Goal: Task Accomplishment & Management: Manage account settings

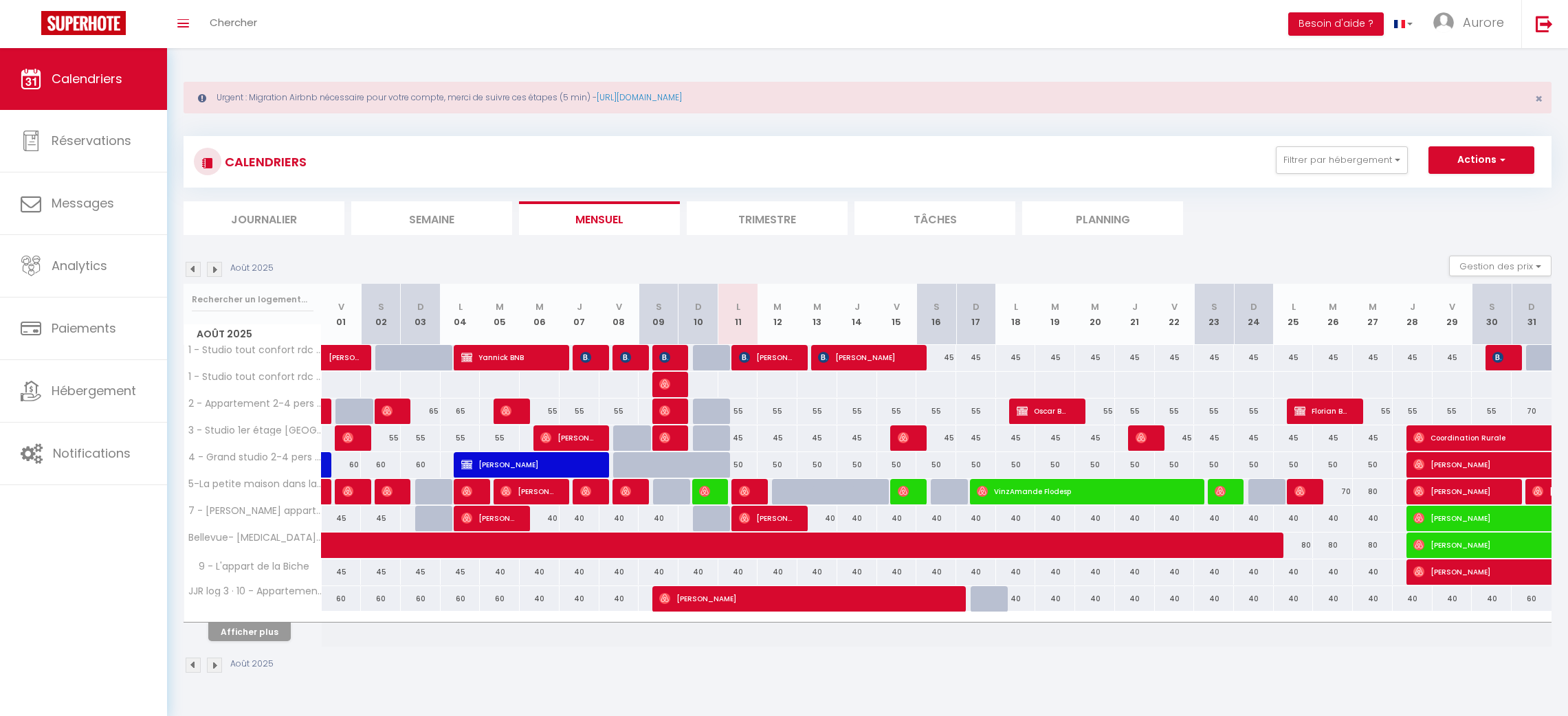
select select
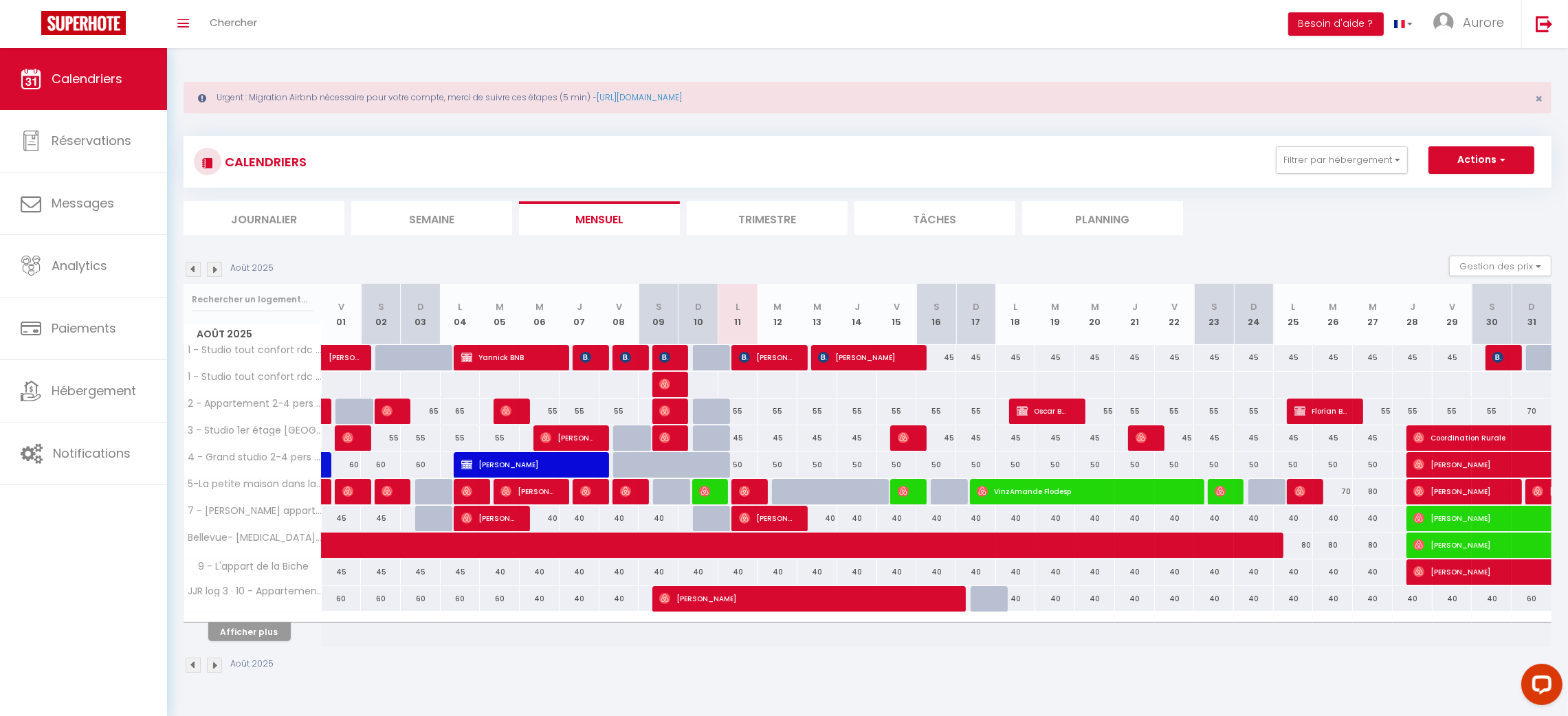
click at [681, 650] on div "Août 2025" at bounding box center [867, 666] width 1368 height 40
click at [662, 368] on span "FREJAVILLE Olivier" at bounding box center [665, 357] width 13 height 26
select select "OK"
select select "KO"
select select "0"
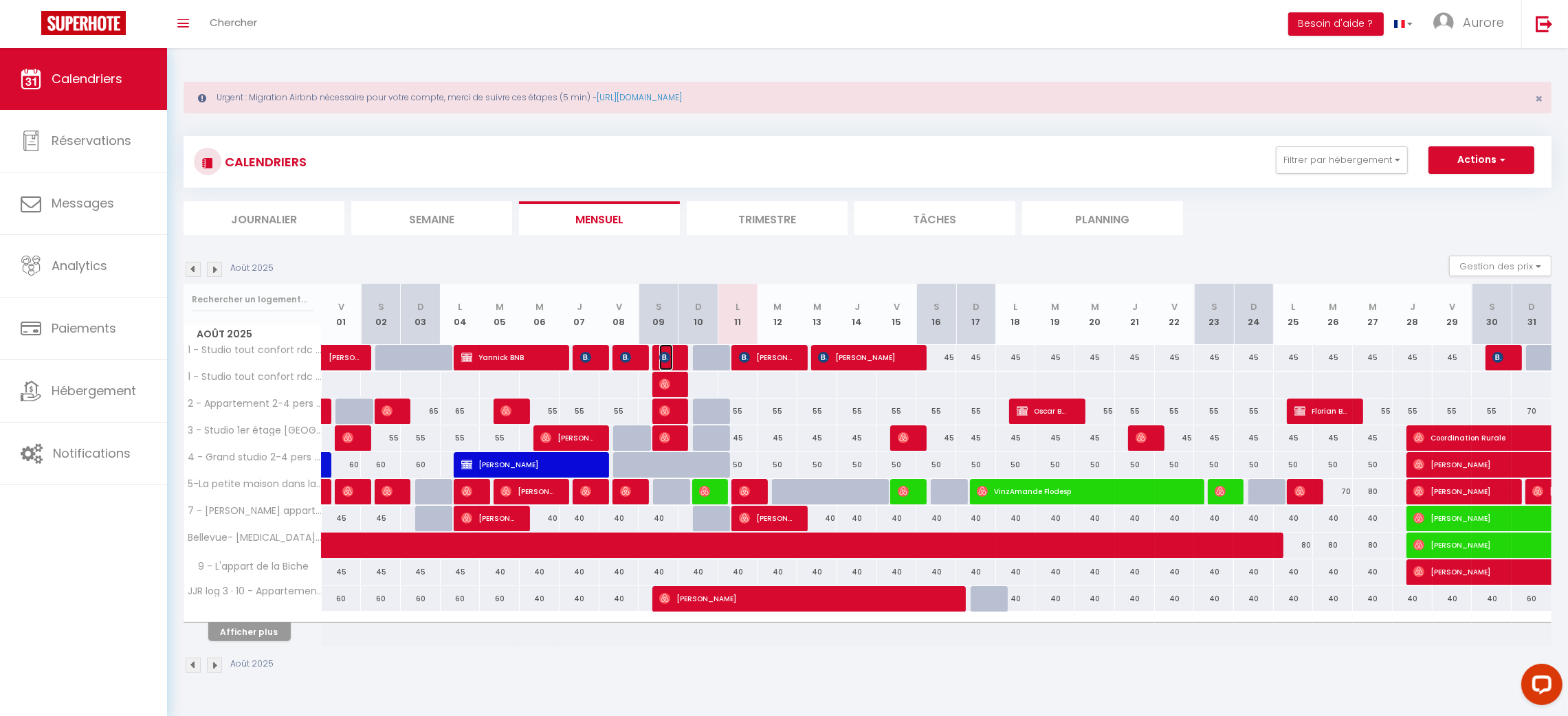
select select "0"
select select "1"
select select
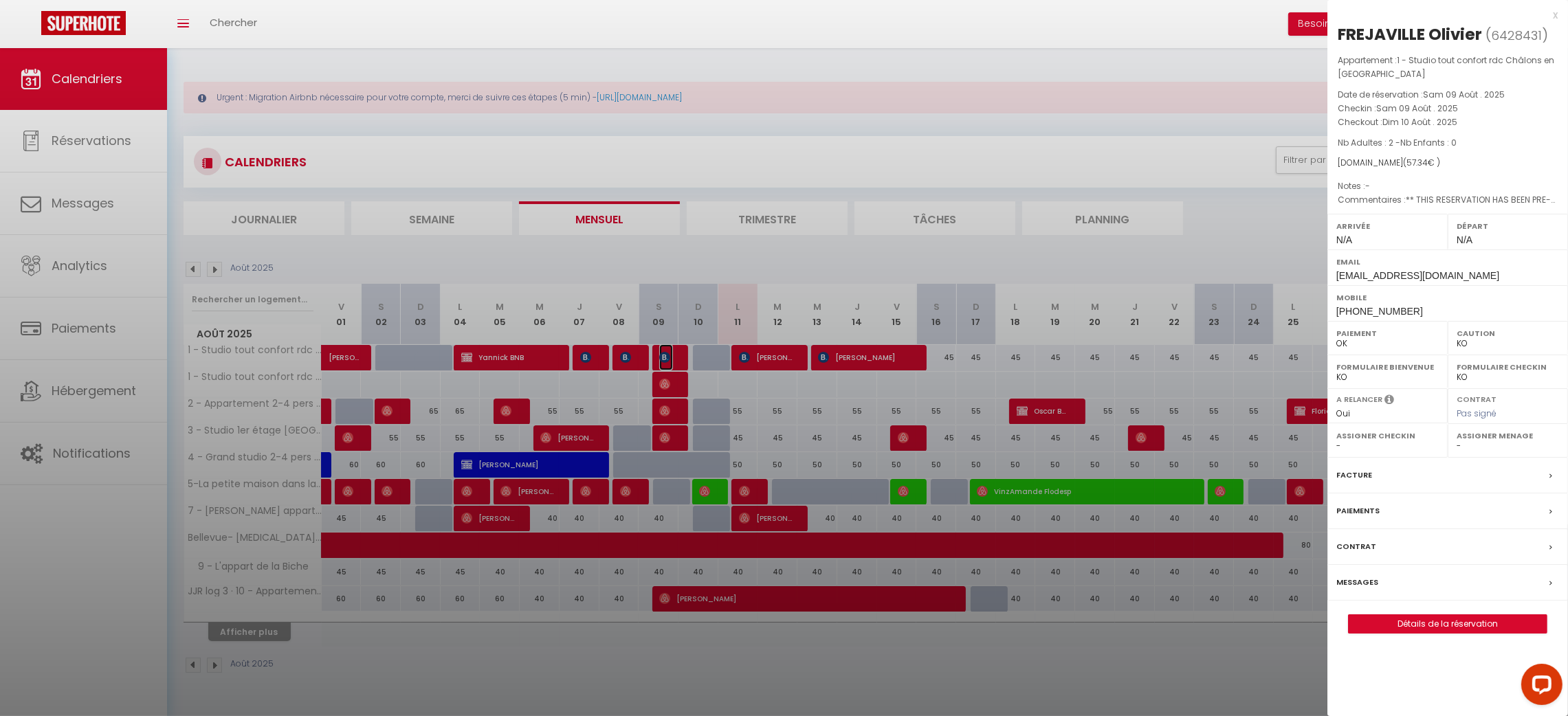
select select "47531"
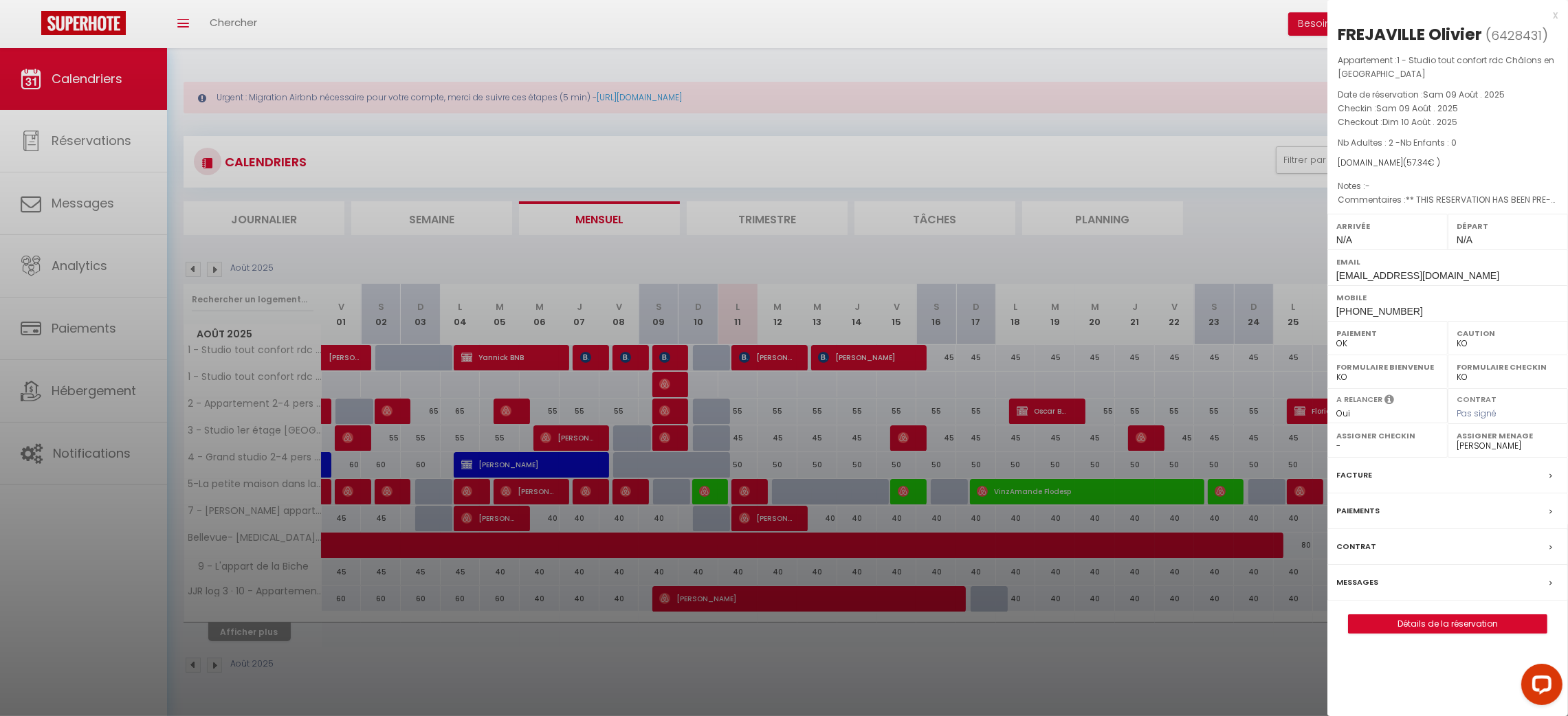
click at [678, 349] on div at bounding box center [784, 358] width 1568 height 716
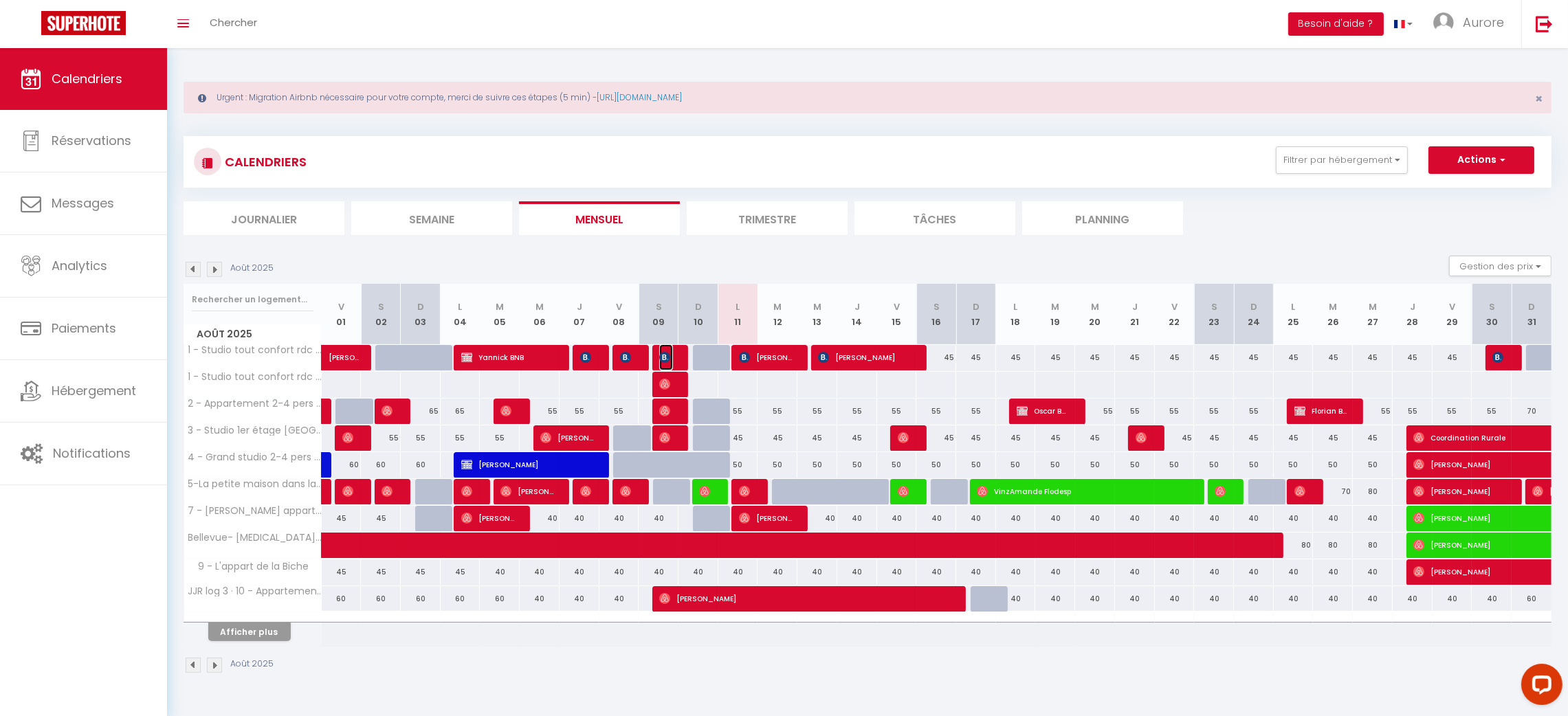
click at [665, 361] on img at bounding box center [664, 357] width 11 height 11
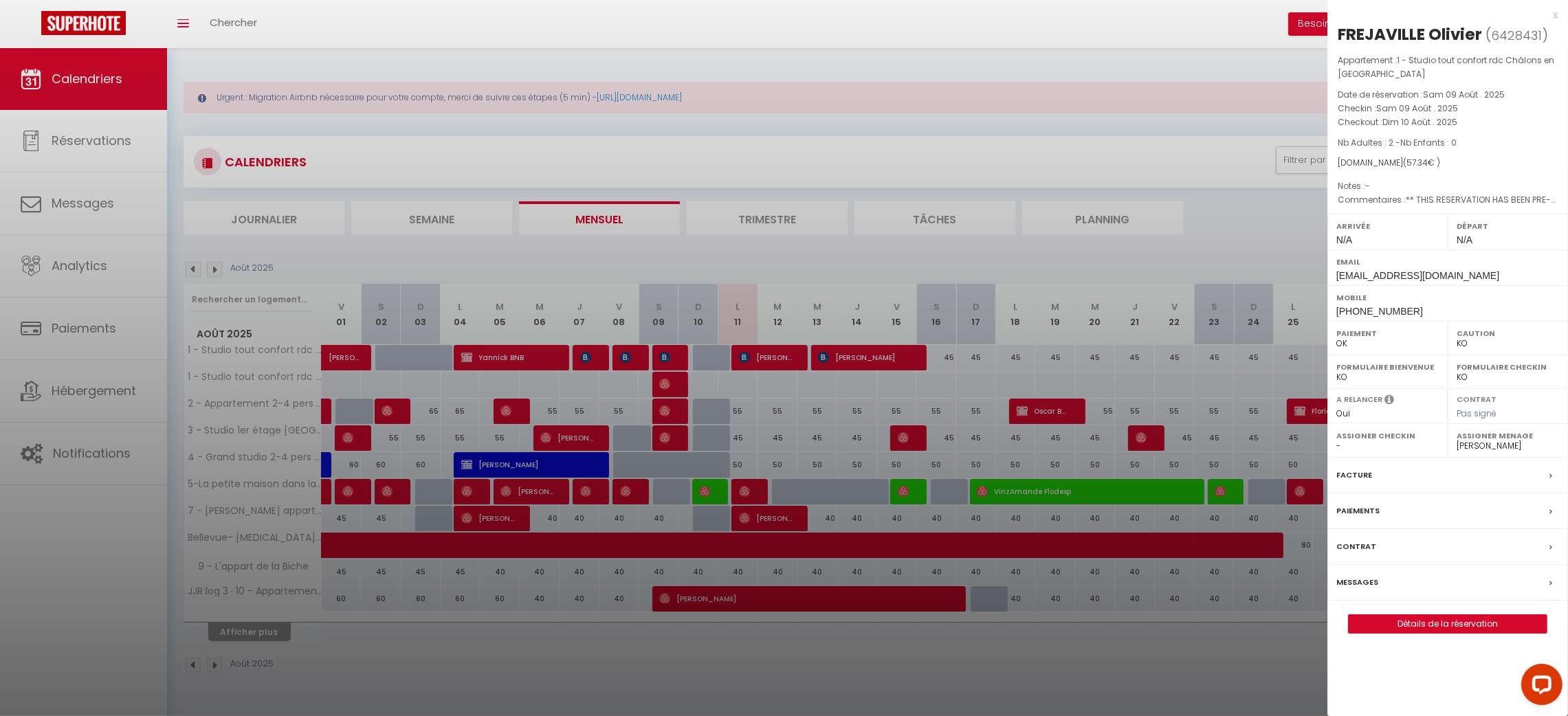
click at [1347, 581] on label "Messages" at bounding box center [1357, 582] width 42 height 15
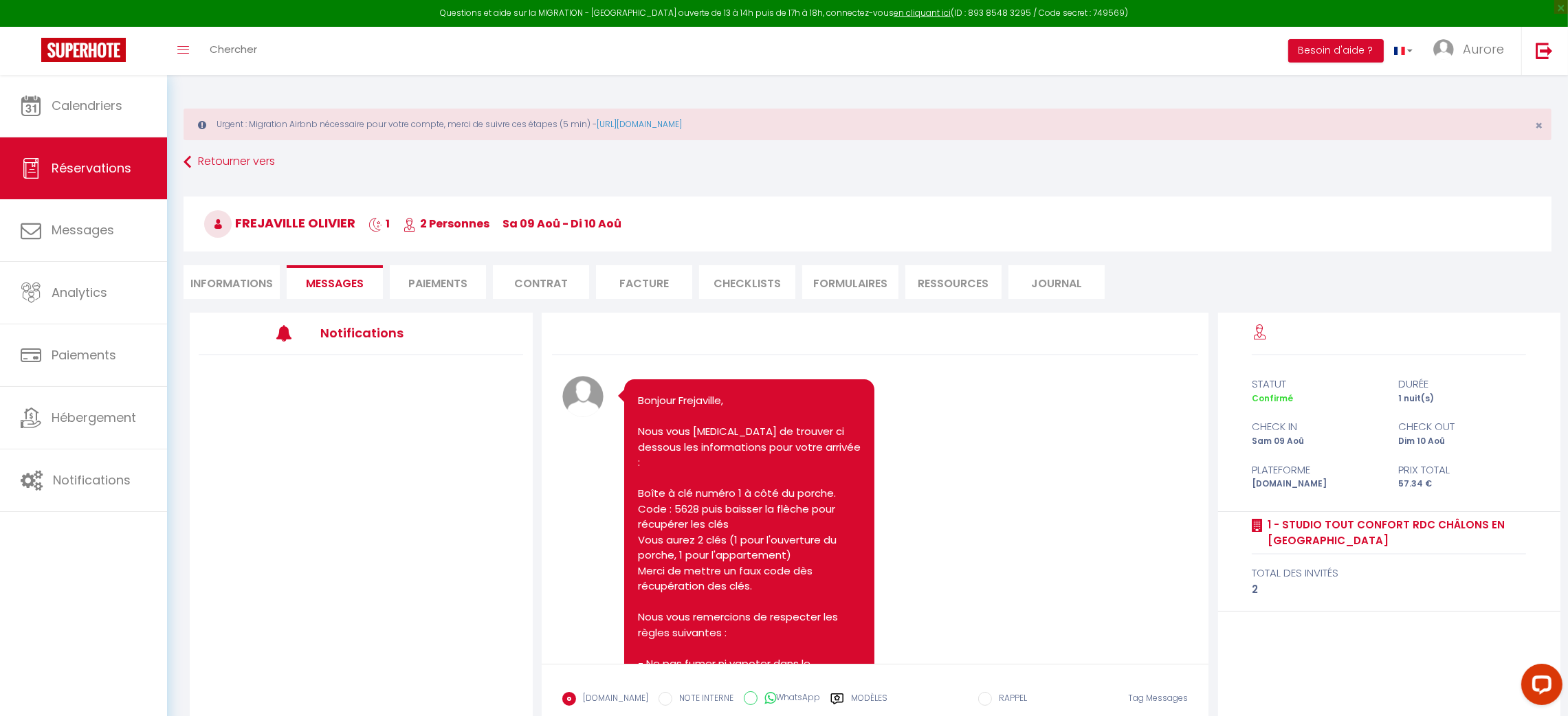
click at [246, 279] on li "Informations" at bounding box center [231, 282] width 96 height 33
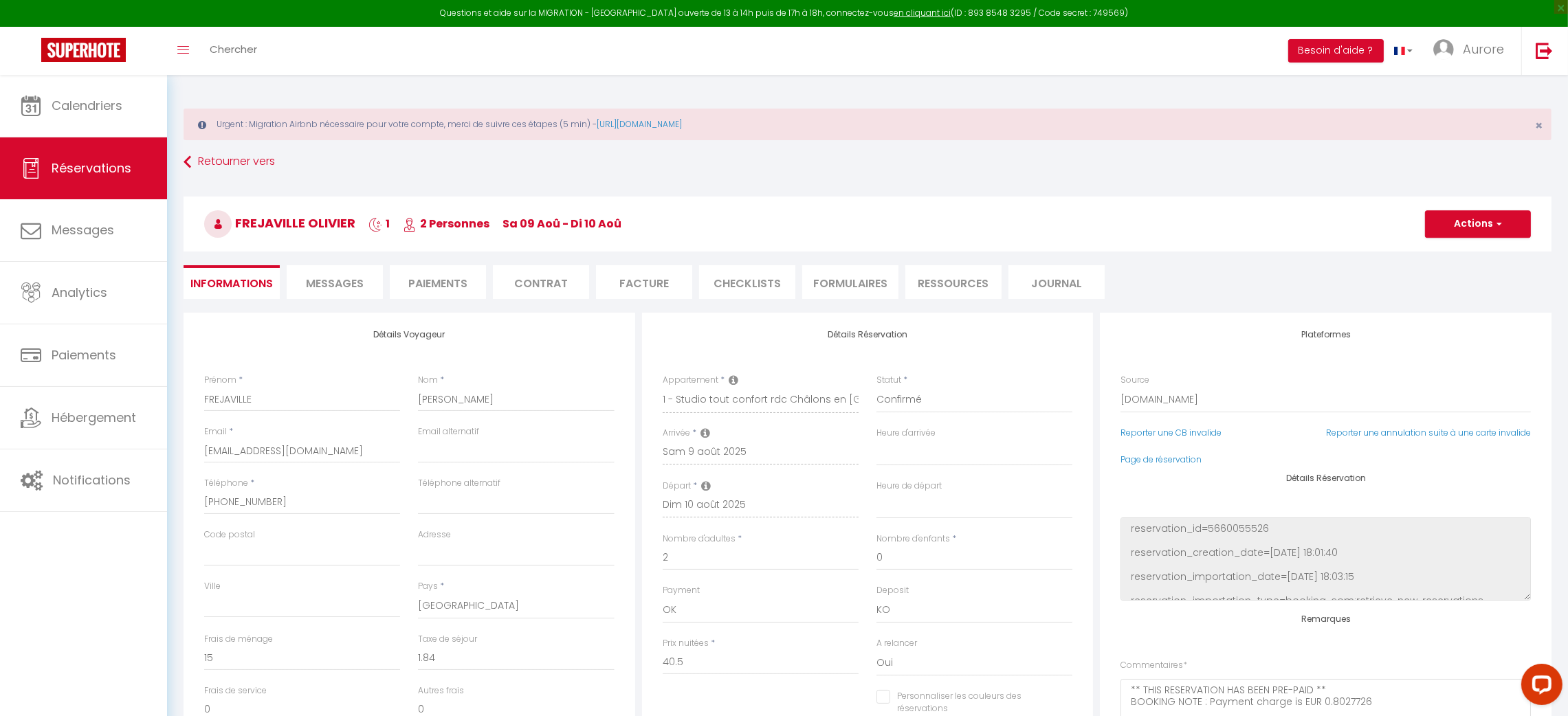
select select
checkbox input "false"
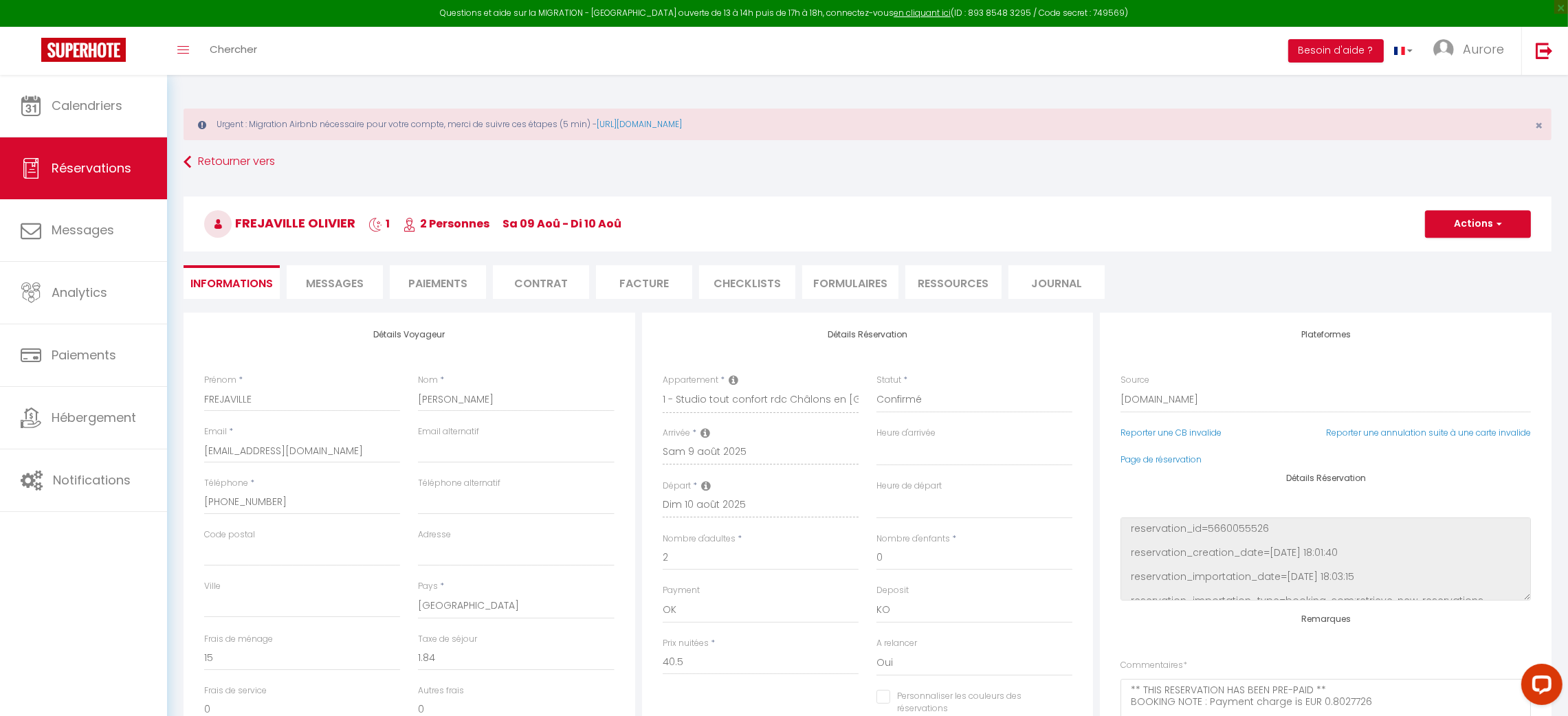
select select
checkbox input "false"
select select
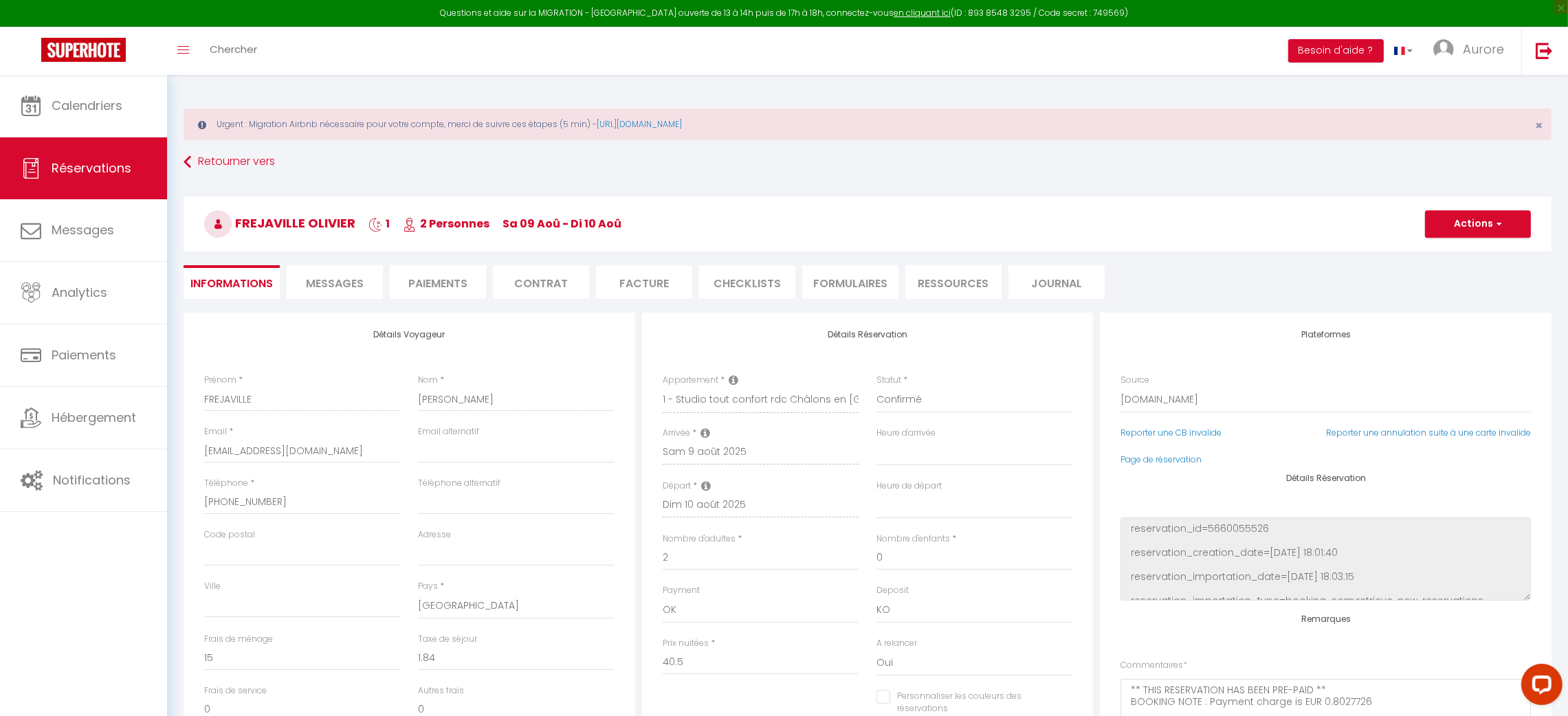
checkbox input "false"
select select
checkbox input "false"
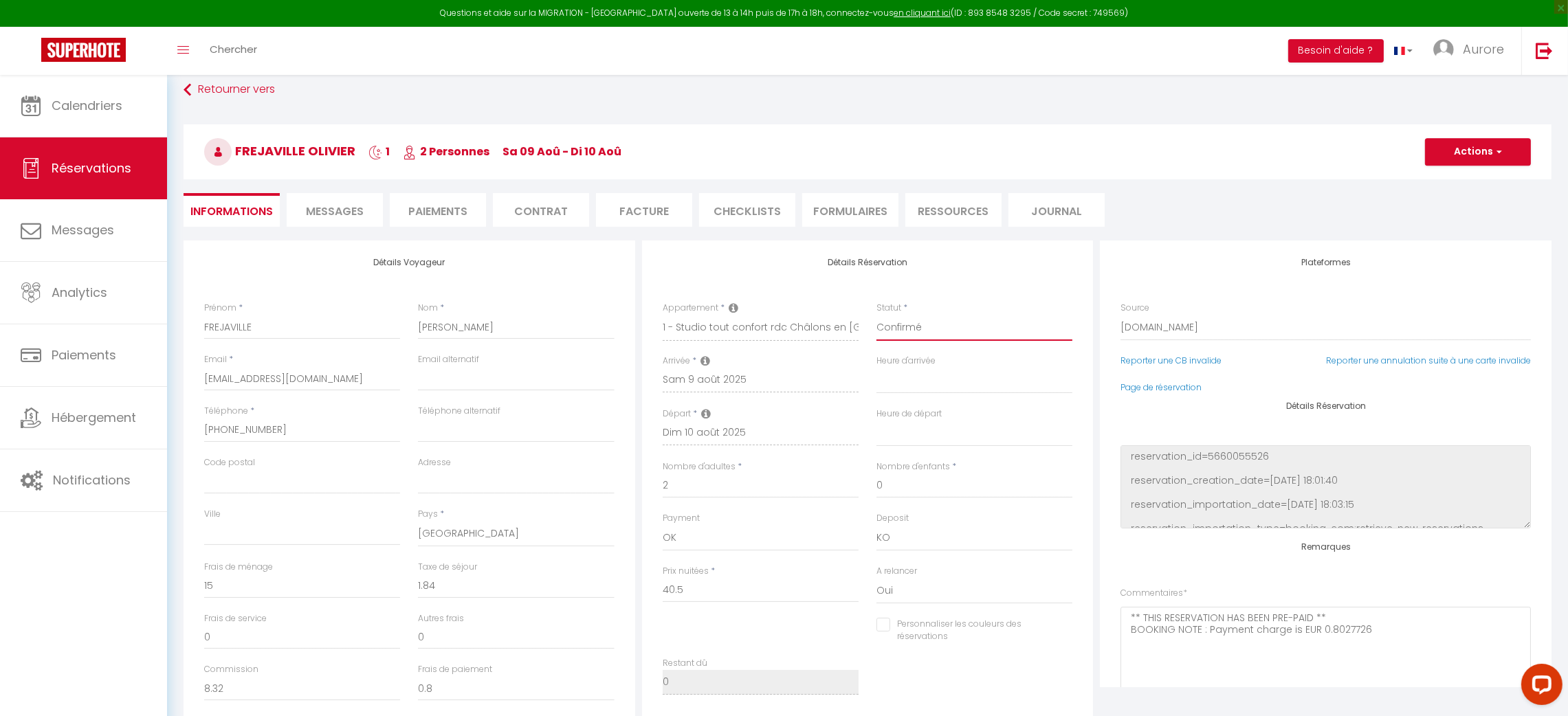
click at [968, 319] on select "Confirmé Non Confirmé [PERSON_NAME] par le voyageur No Show Request" at bounding box center [974, 327] width 196 height 26
click at [975, 337] on select "Confirmé Non Confirmé [PERSON_NAME] par le voyageur No Show Request" at bounding box center [974, 327] width 196 height 26
select select
checkbox input "false"
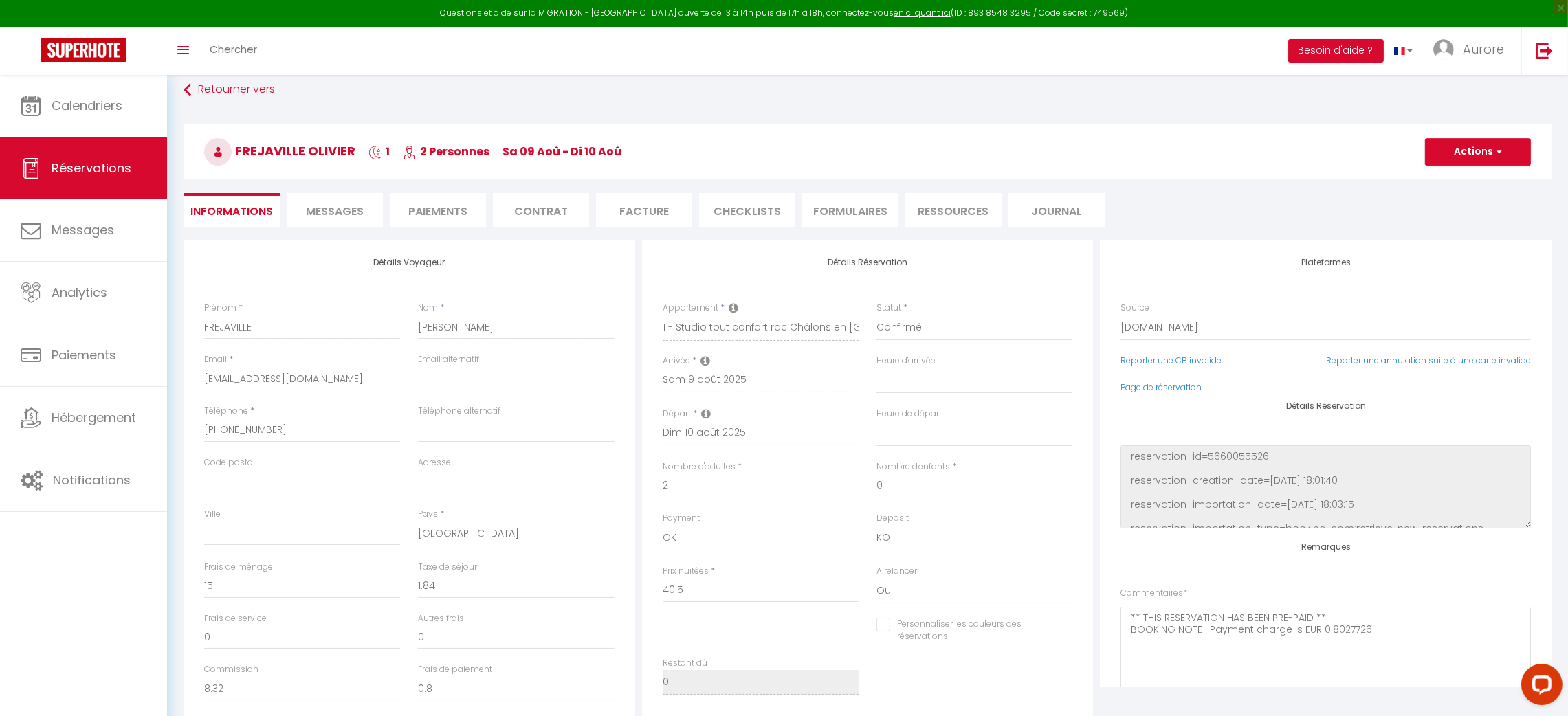
select select
checkbox input "false"
select select
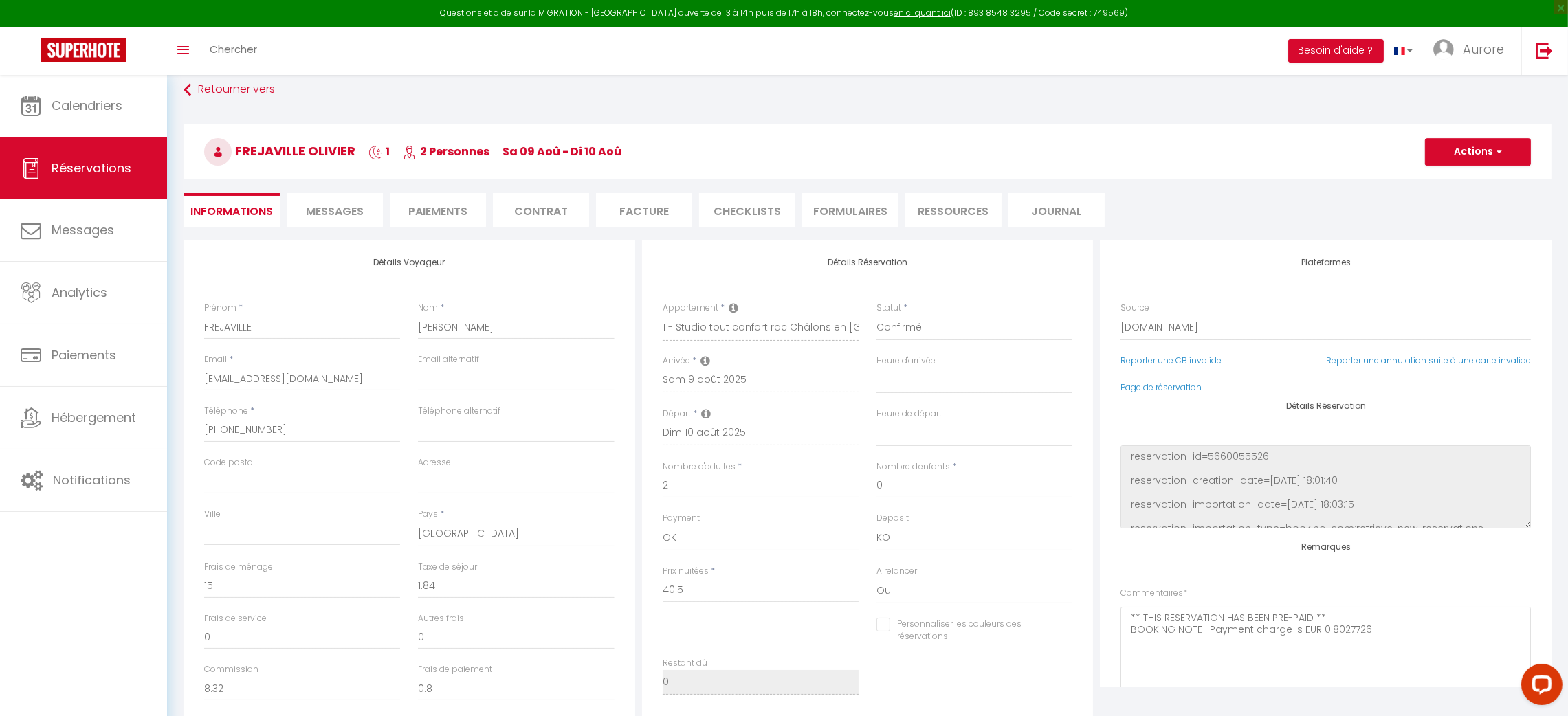
checkbox input "false"
select select
checkbox input "false"
select select
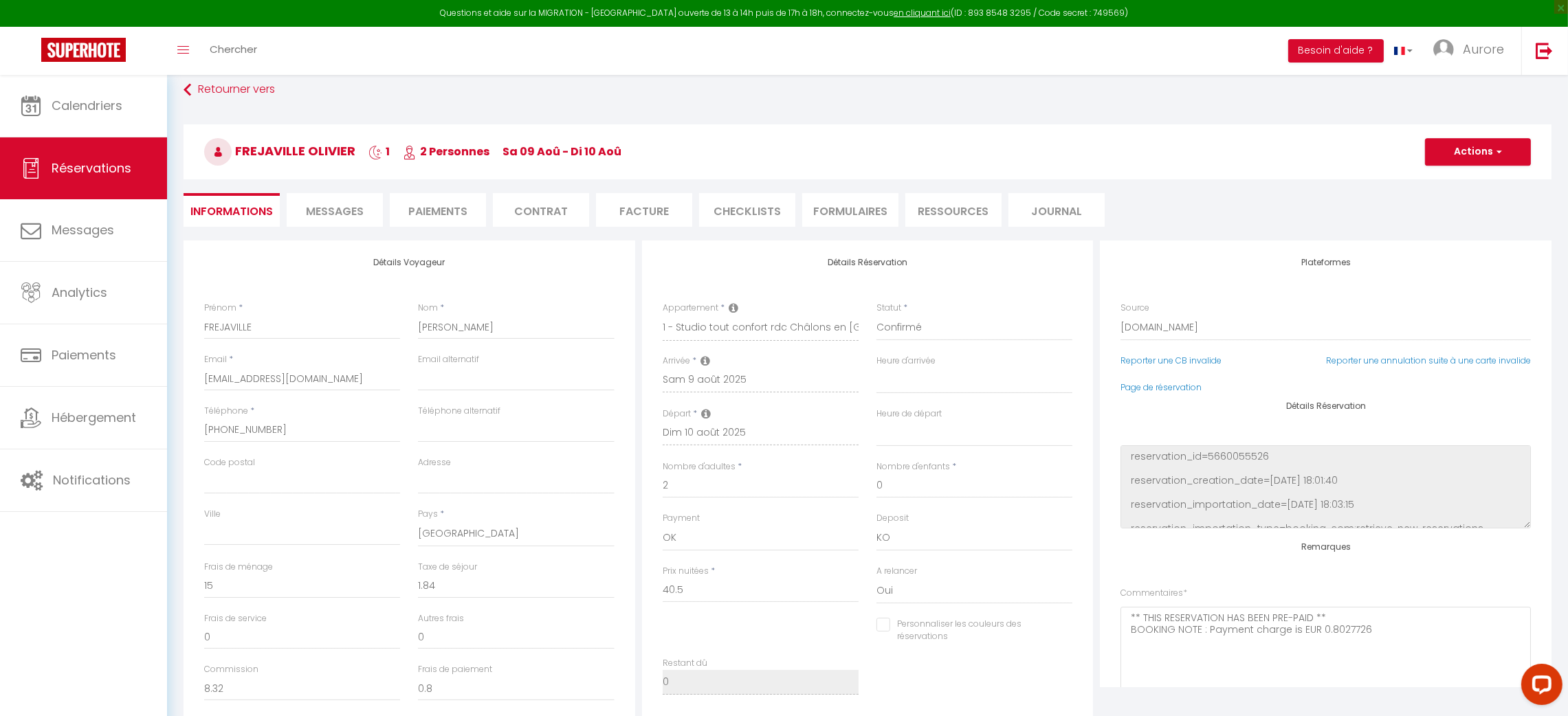
select select
checkbox input "false"
click at [1565, 44] on link at bounding box center [1544, 50] width 45 height 48
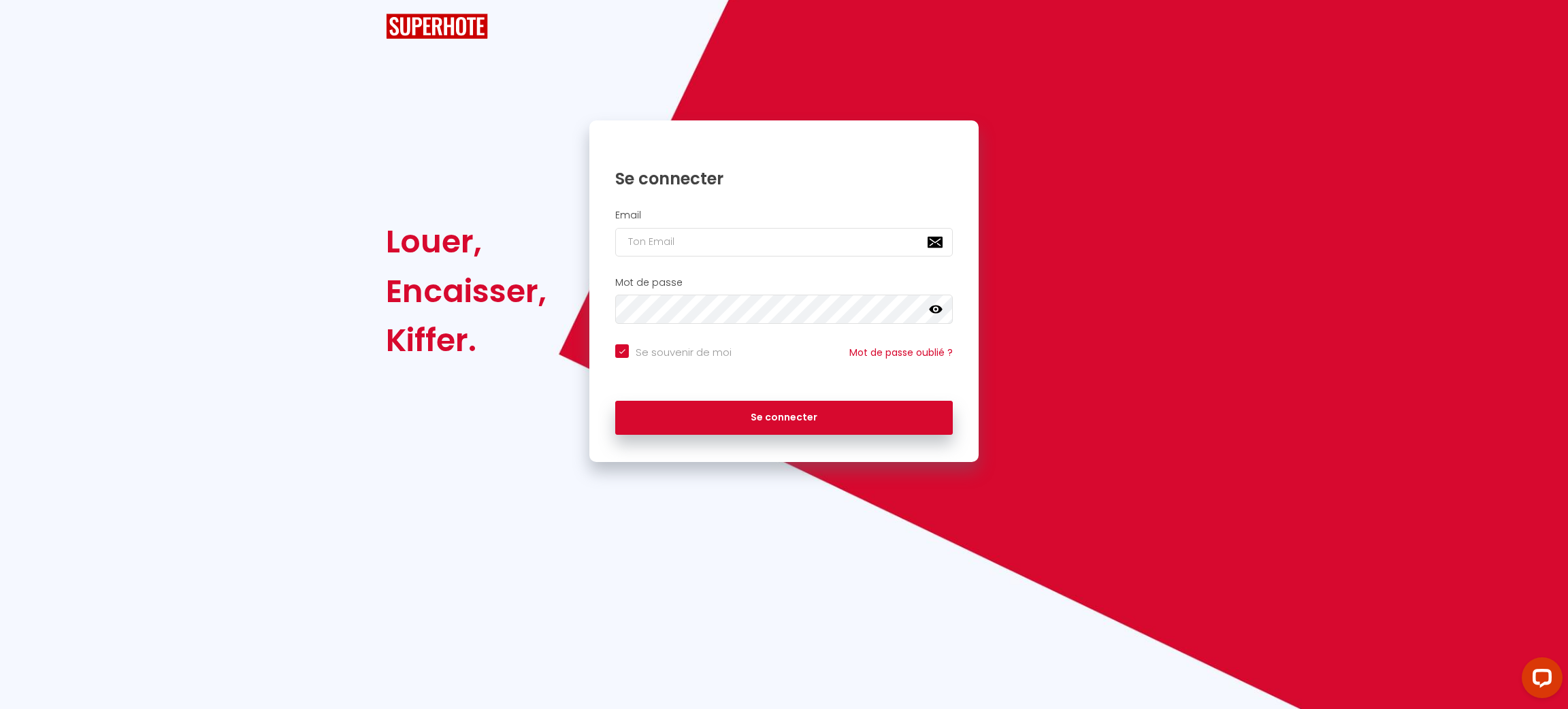
checkbox input "true"
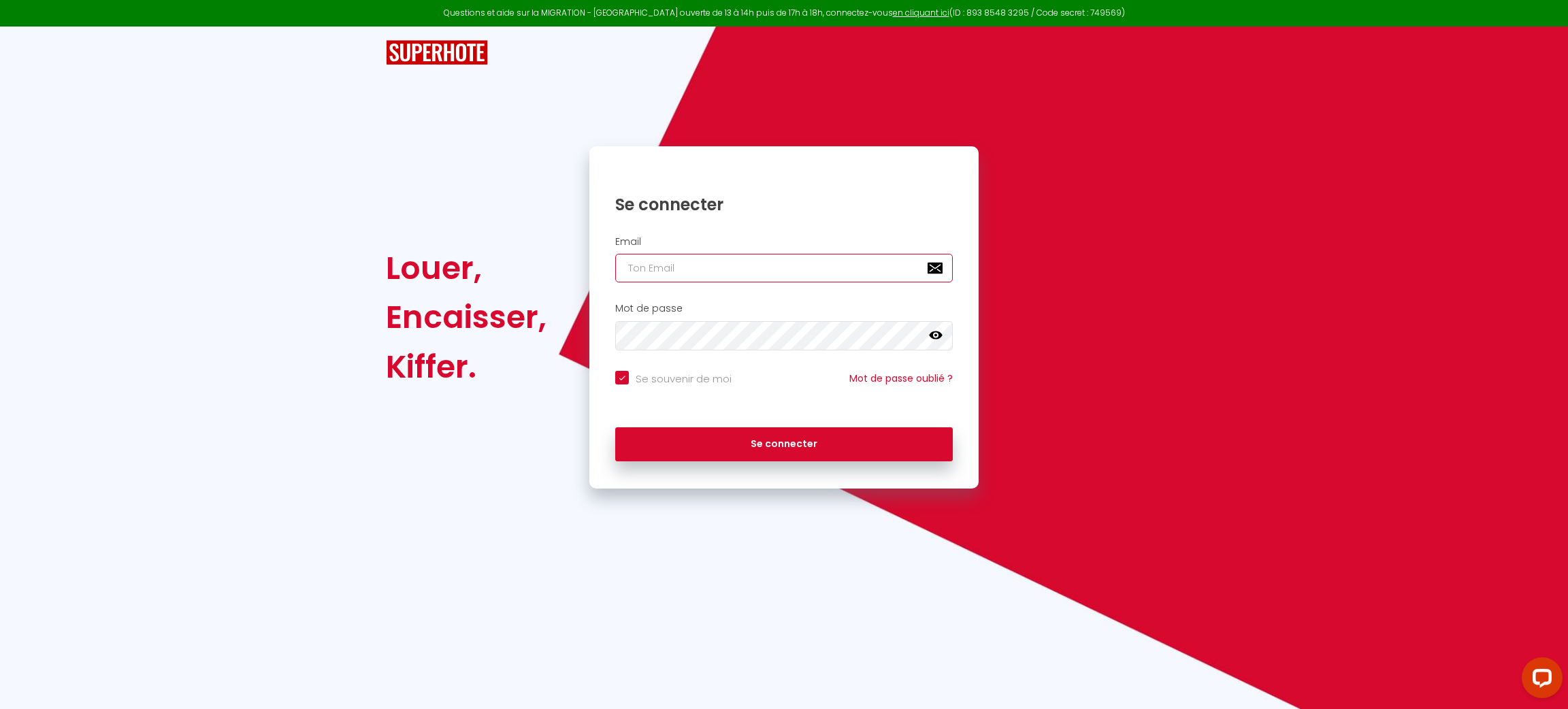
type input "[PERSON_NAME][EMAIL_ADDRESS][DOMAIN_NAME]"
checkbox input "true"
click at [791, 272] on input "[PERSON_NAME][EMAIL_ADDRESS][DOMAIN_NAME]" at bounding box center [784, 268] width 338 height 28
paste input "[EMAIL_ADDRESS]"
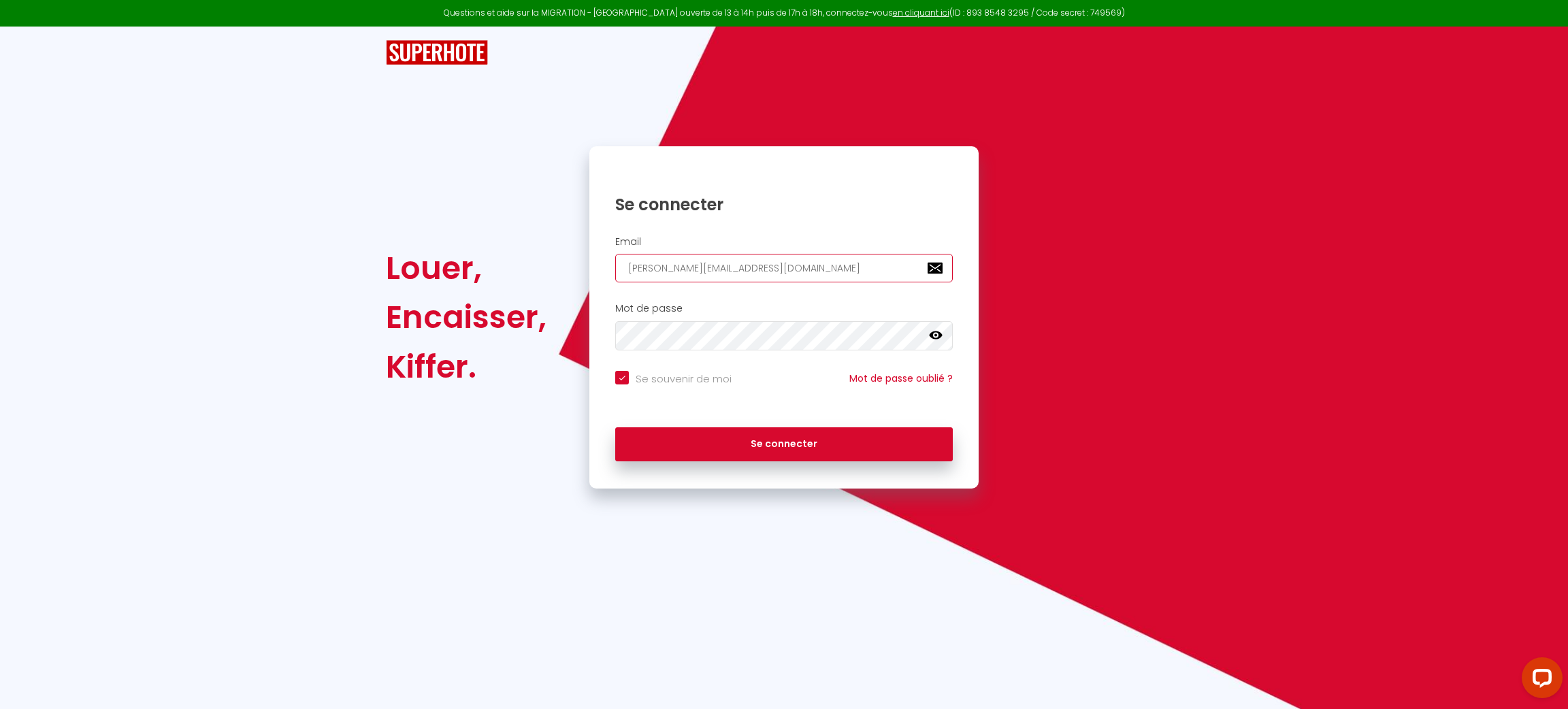
type input "[EMAIL_ADDRESS][DOMAIN_NAME]"
checkbox input "true"
click at [791, 272] on input "[EMAIL_ADDRESS][DOMAIN_NAME]" at bounding box center [784, 268] width 338 height 28
type input "[EMAIL_ADDRESS][DOMAIN_NAME]"
click at [615, 428] on button "Se connecter" at bounding box center [784, 444] width 338 height 34
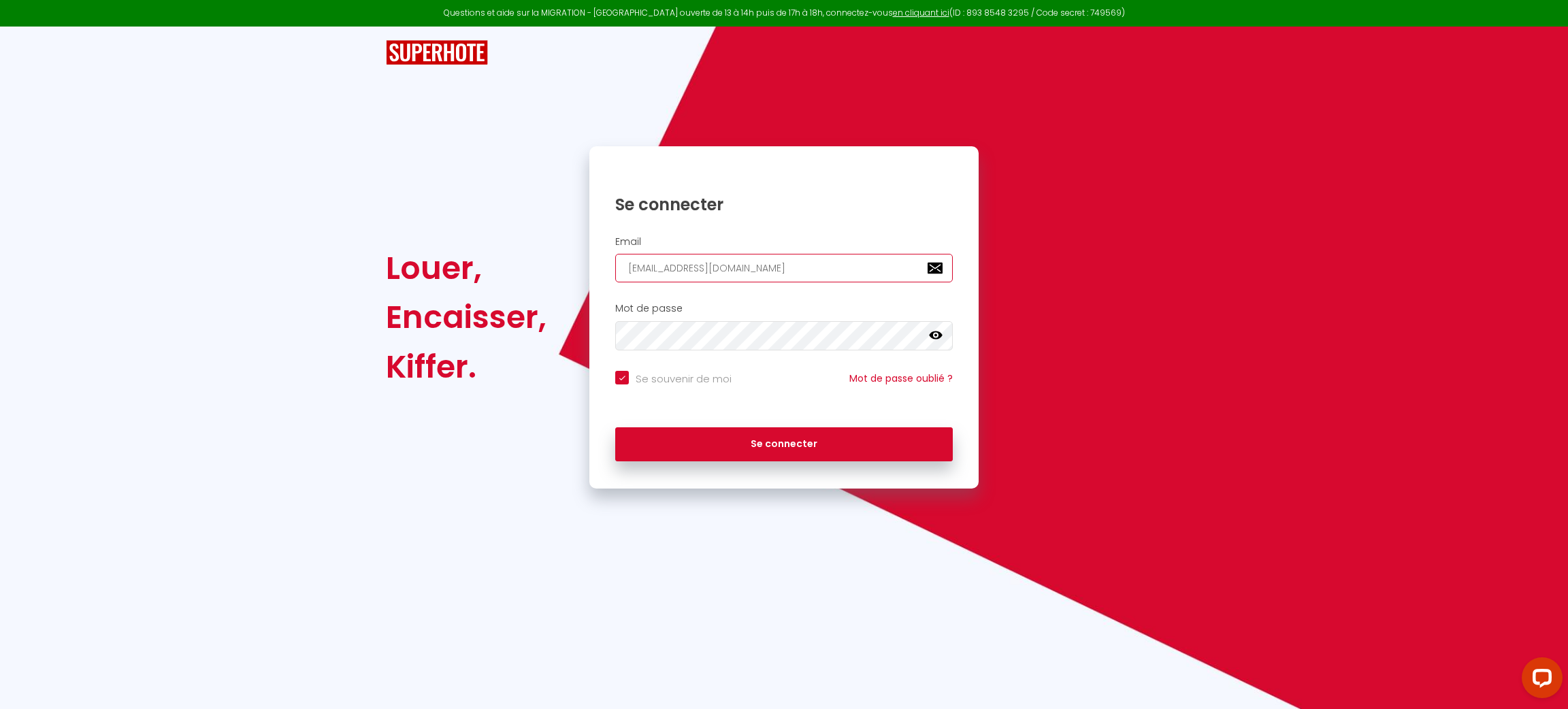
checkbox input "true"
click at [791, 272] on input "[EMAIL_ADDRESS][DOMAIN_NAME]" at bounding box center [784, 268] width 338 height 28
click at [801, 264] on input "[EMAIL_ADDRESS][DOMAIN_NAME]" at bounding box center [784, 268] width 338 height 28
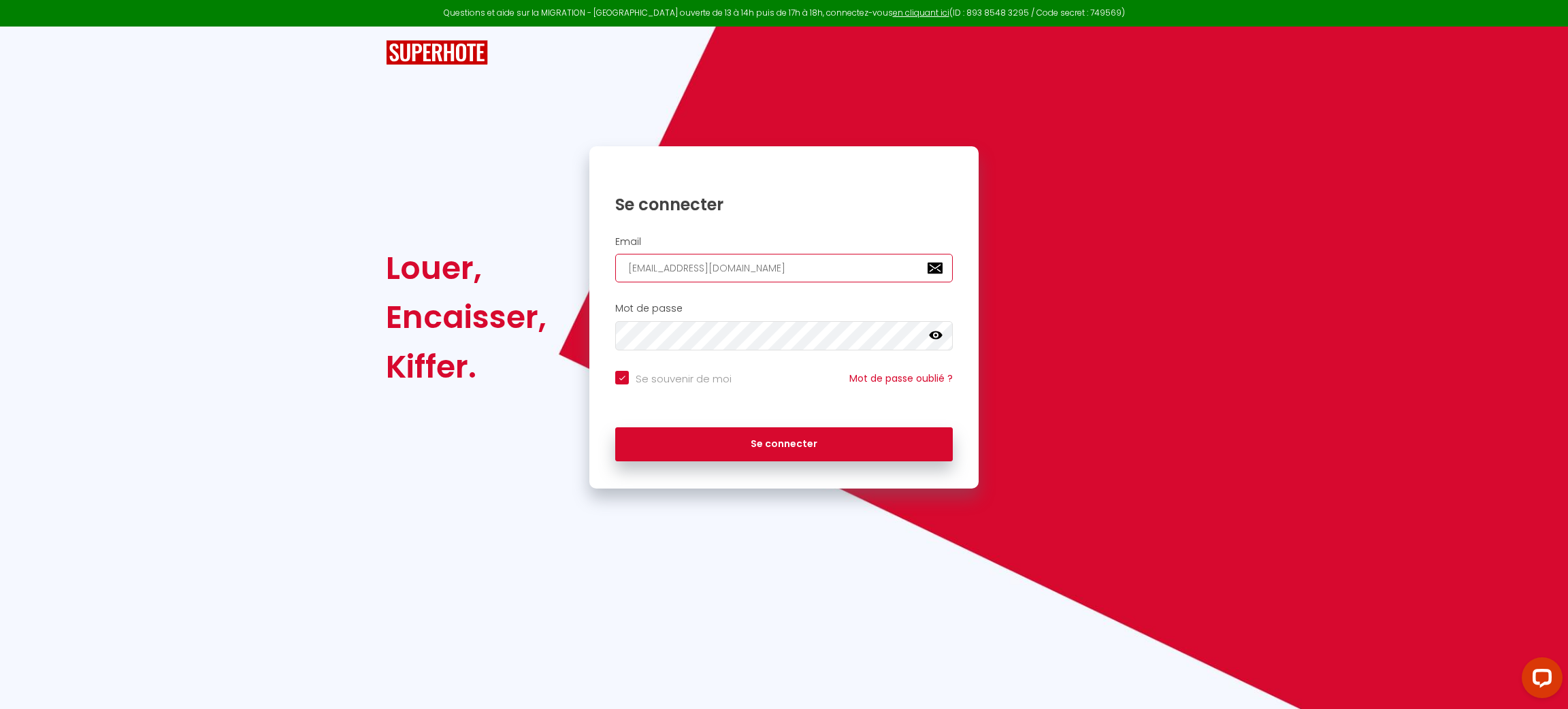
click at [801, 264] on input "[EMAIL_ADDRESS][DOMAIN_NAME]" at bounding box center [784, 268] width 338 height 28
paste input "[PERSON_NAME]"
type input "[PERSON_NAME][EMAIL_ADDRESS][DOMAIN_NAME]"
checkbox input "true"
click at [801, 264] on input "[PERSON_NAME][EMAIL_ADDRESS][DOMAIN_NAME]" at bounding box center [784, 268] width 338 height 28
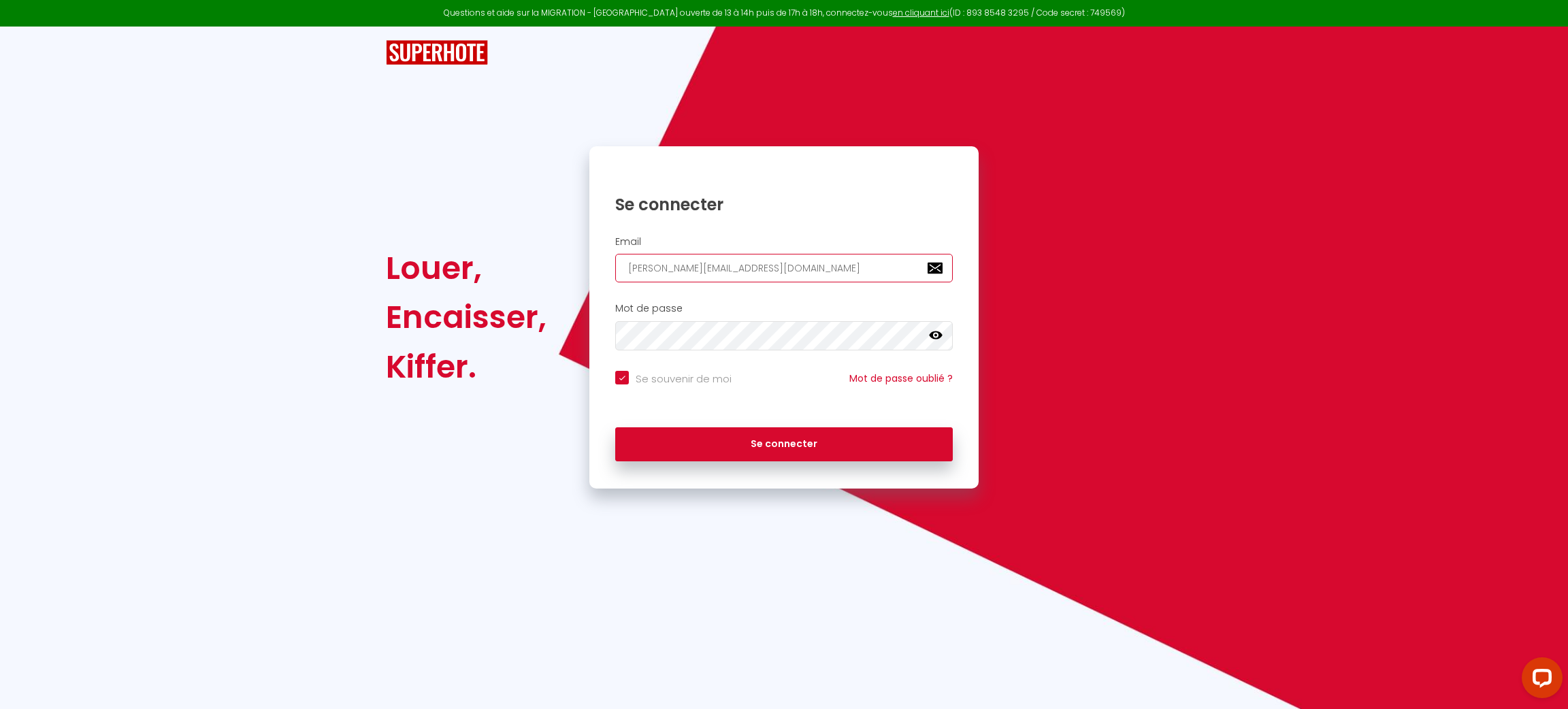
type input "[PERSON_NAME][EMAIL_ADDRESS][DOMAIN_NAME]"
click at [615, 428] on button "Se connecter" at bounding box center [784, 444] width 338 height 34
checkbox input "true"
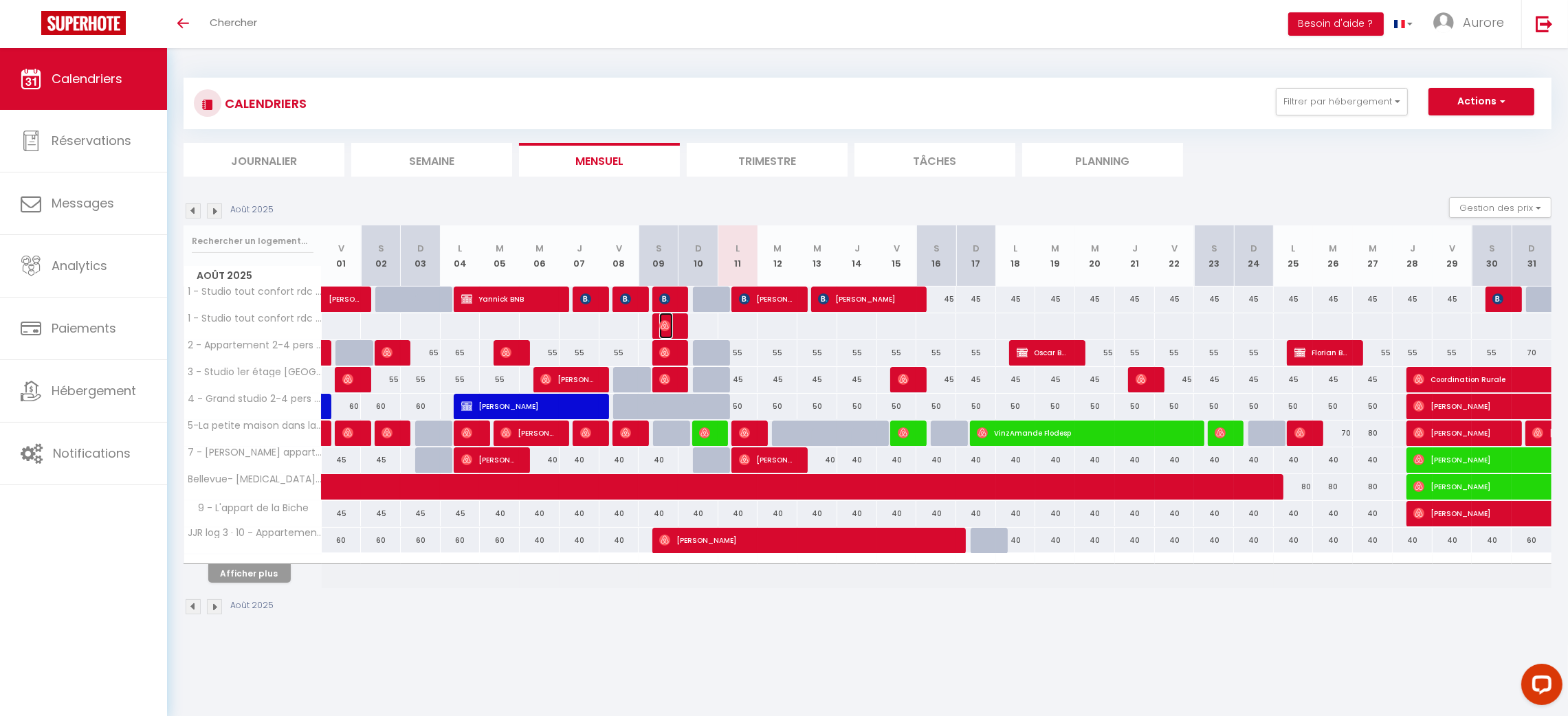
click at [669, 312] on span "[PERSON_NAME]" at bounding box center [665, 299] width 13 height 26
select select "OK"
select select "0"
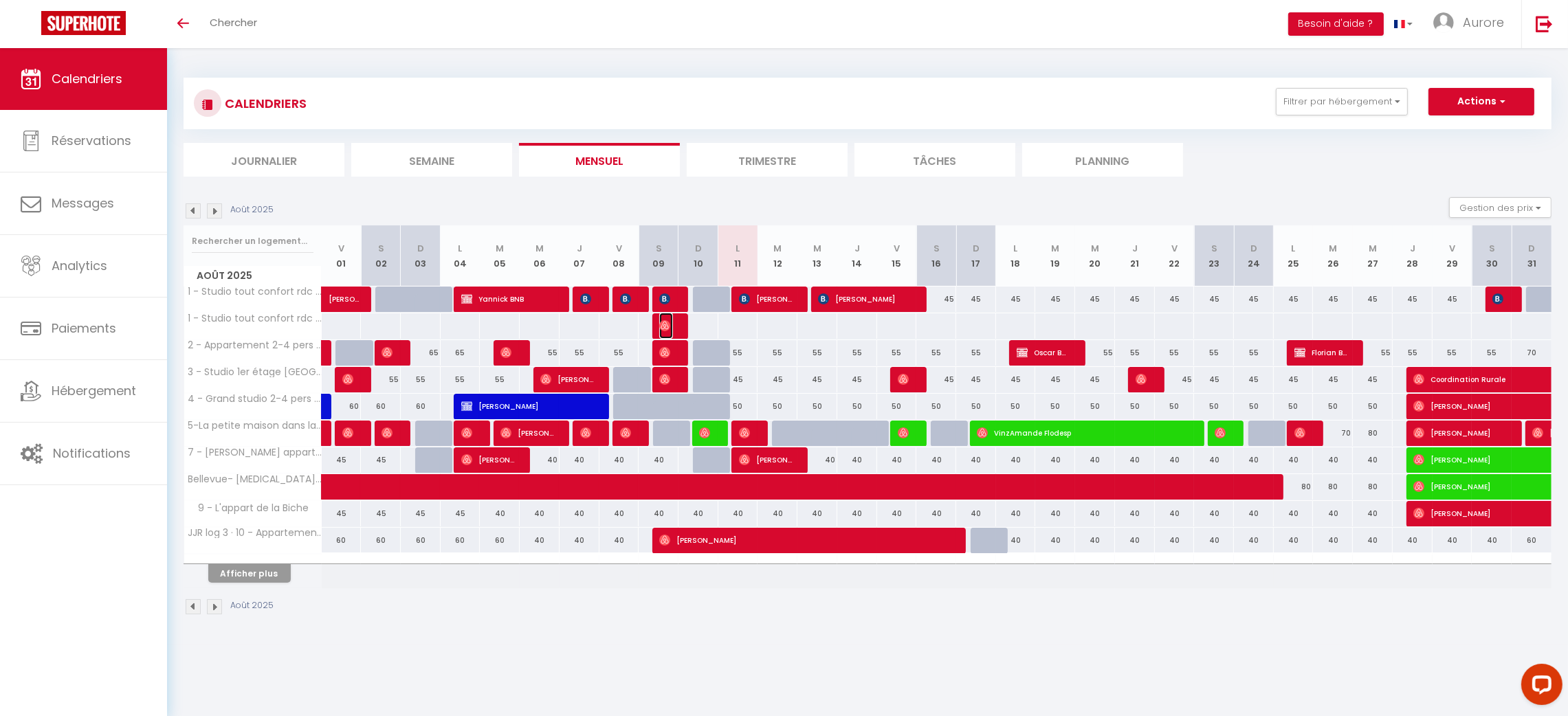
select select "1"
select select
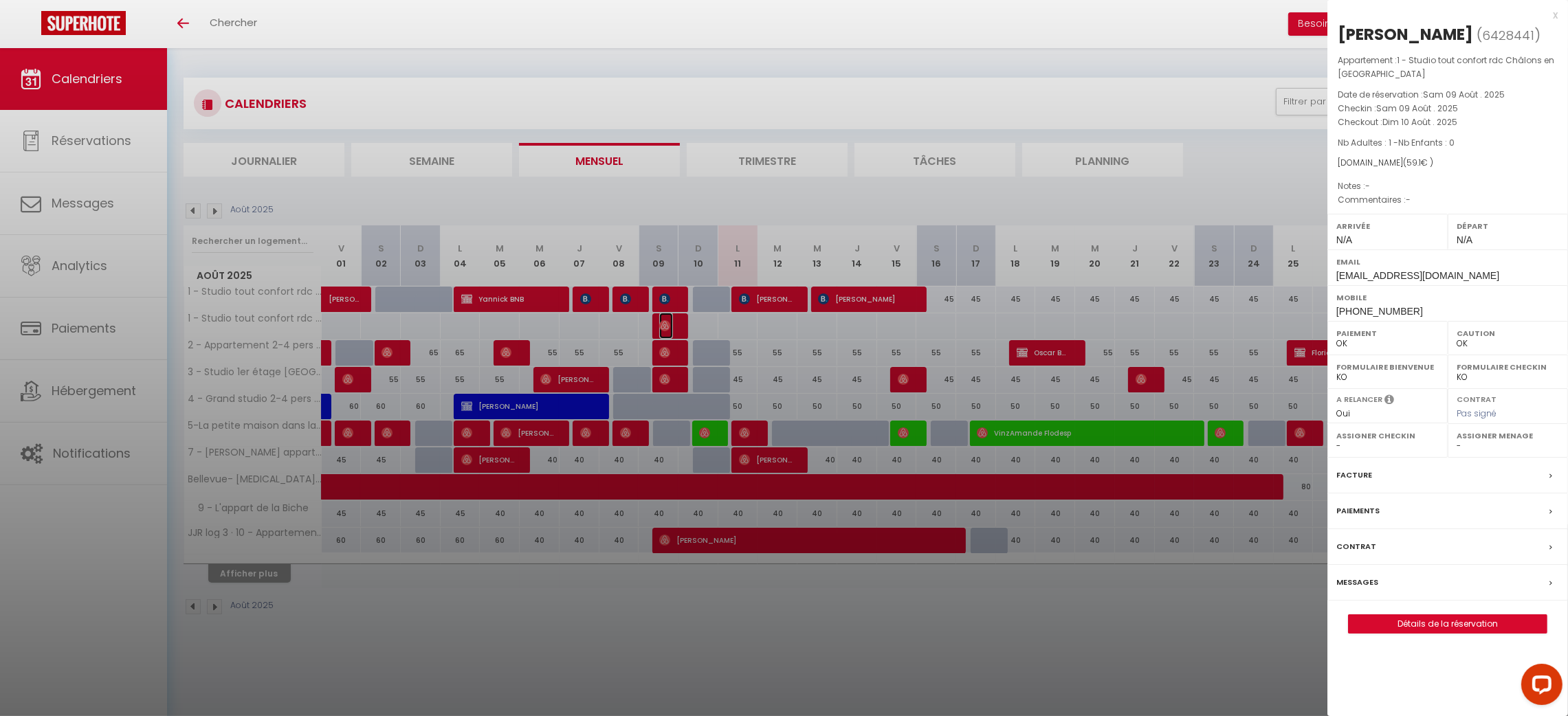
select select "47531"
click at [1360, 583] on label "Messages" at bounding box center [1357, 582] width 42 height 15
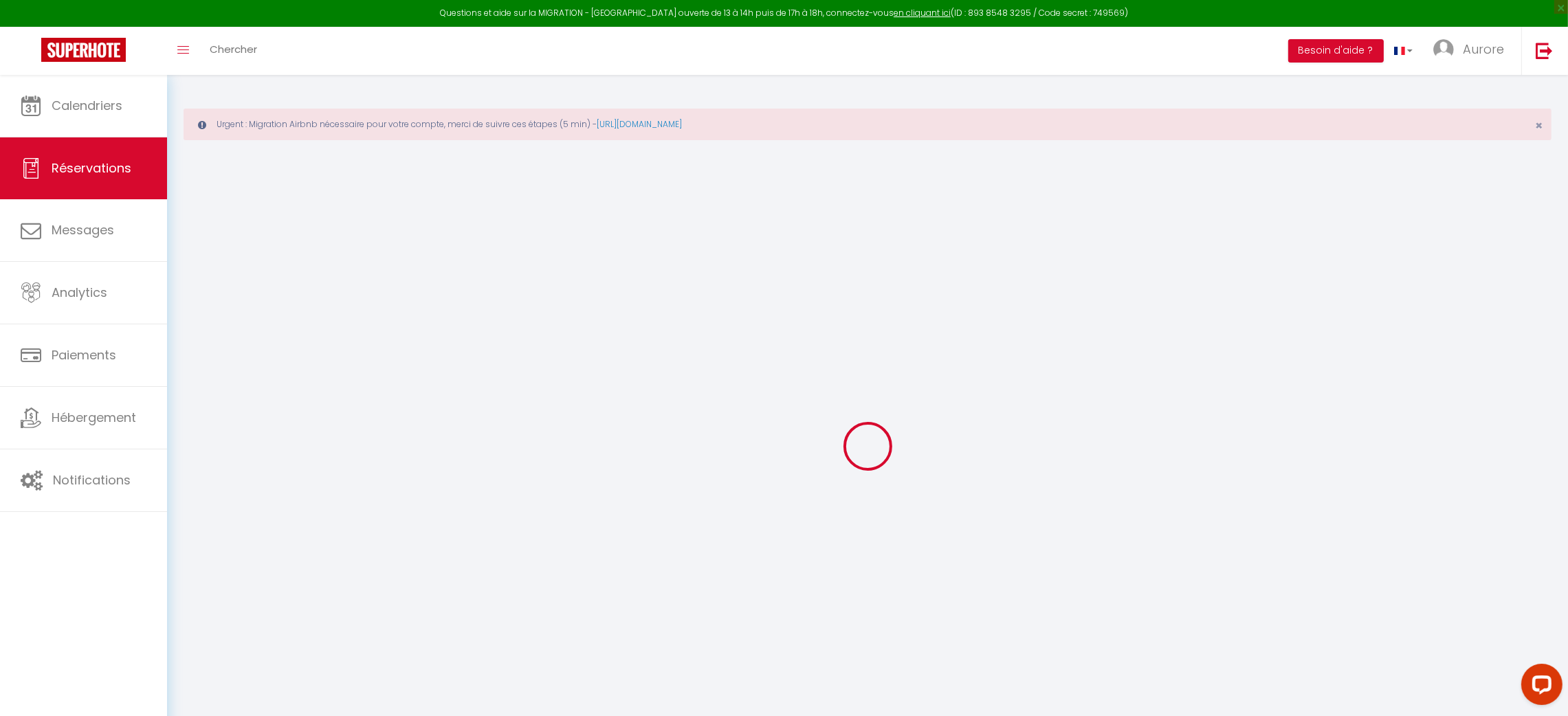
select select
checkbox input "false"
select select
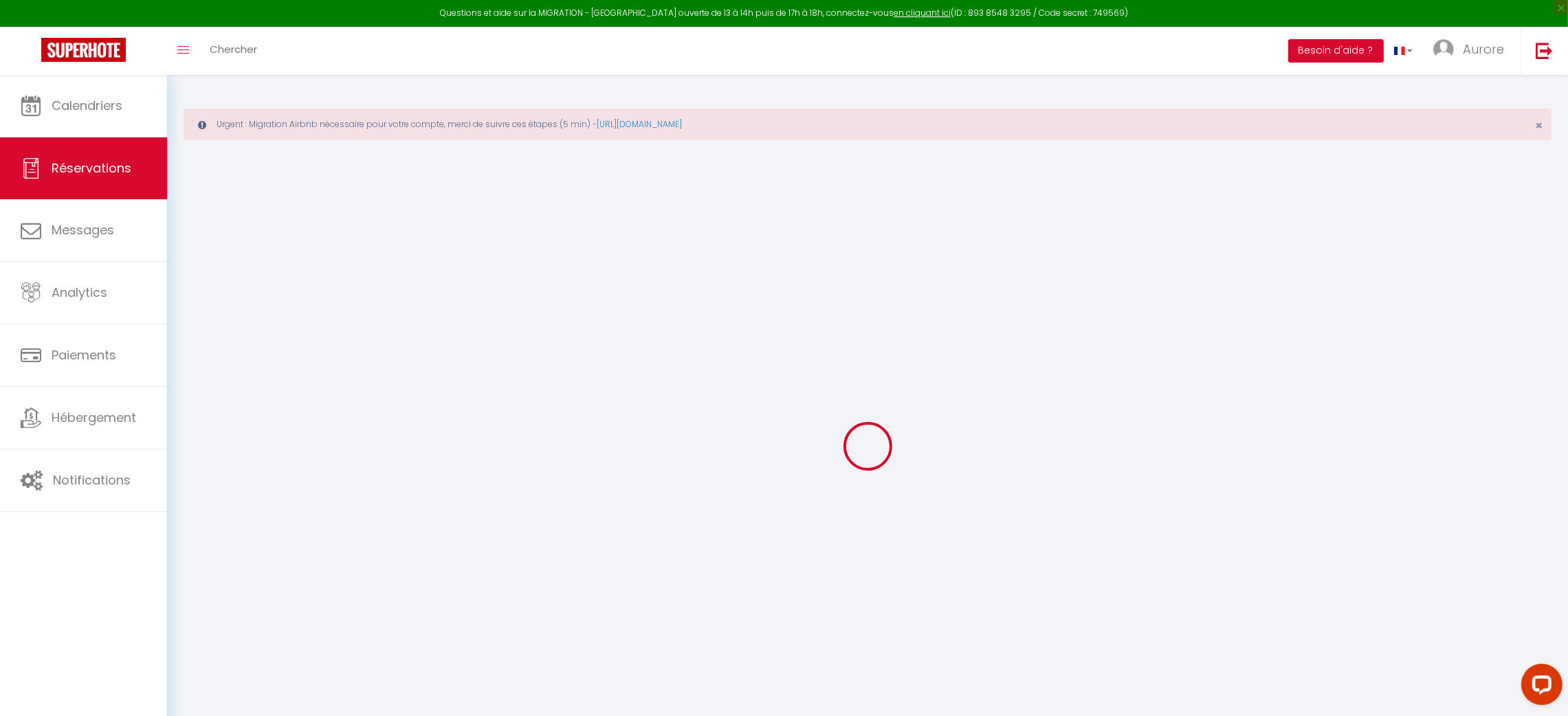
select select
checkbox input "false"
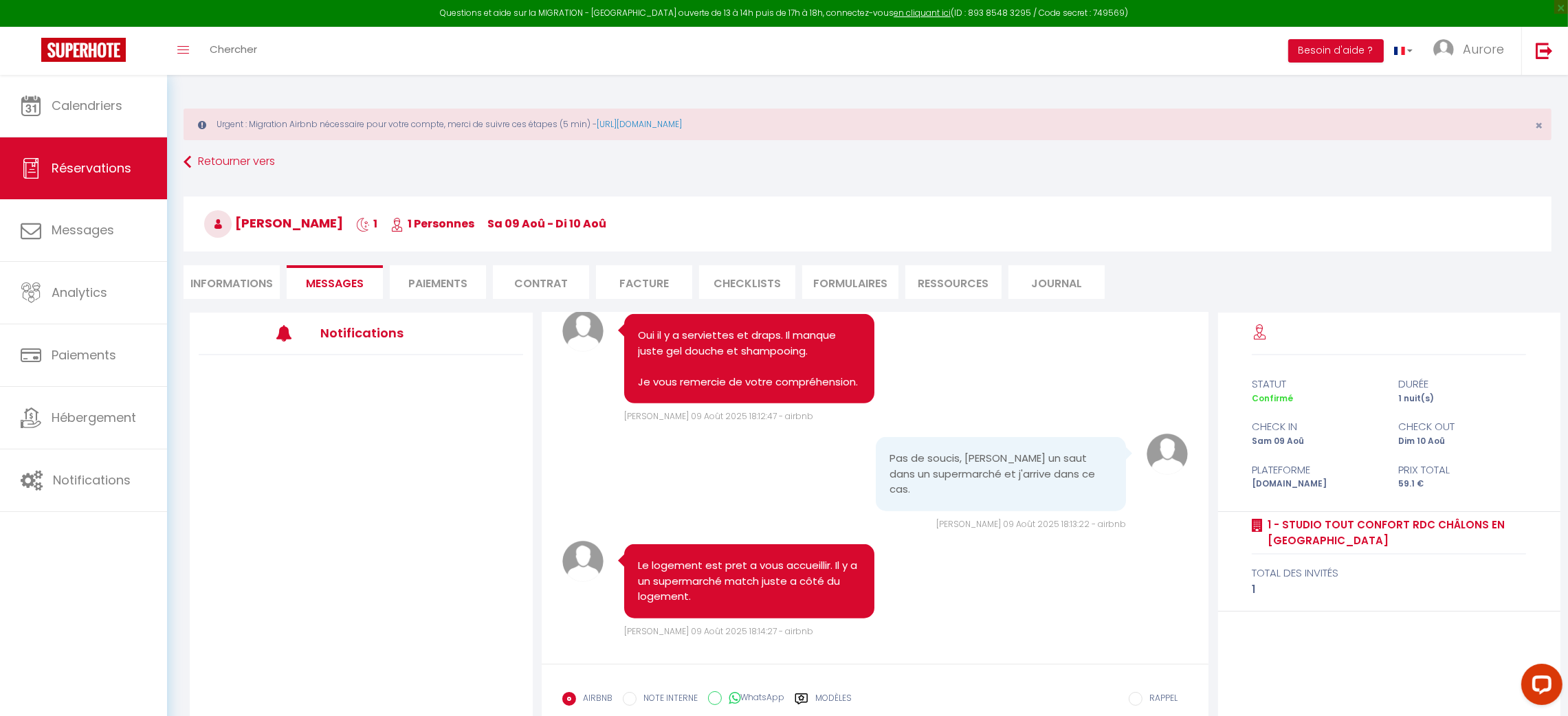
scroll to position [1715, 0]
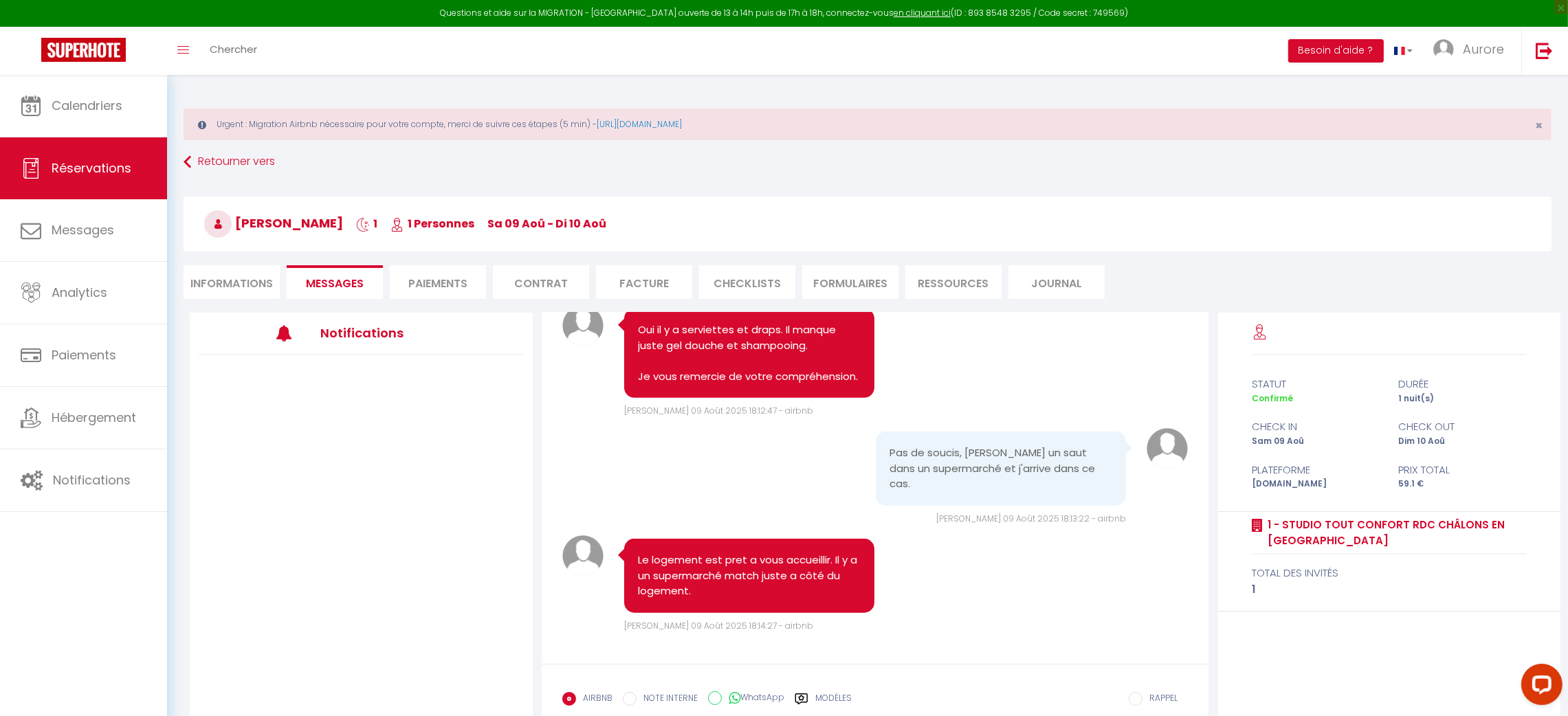
click at [250, 269] on li "Informations" at bounding box center [231, 282] width 96 height 33
select select
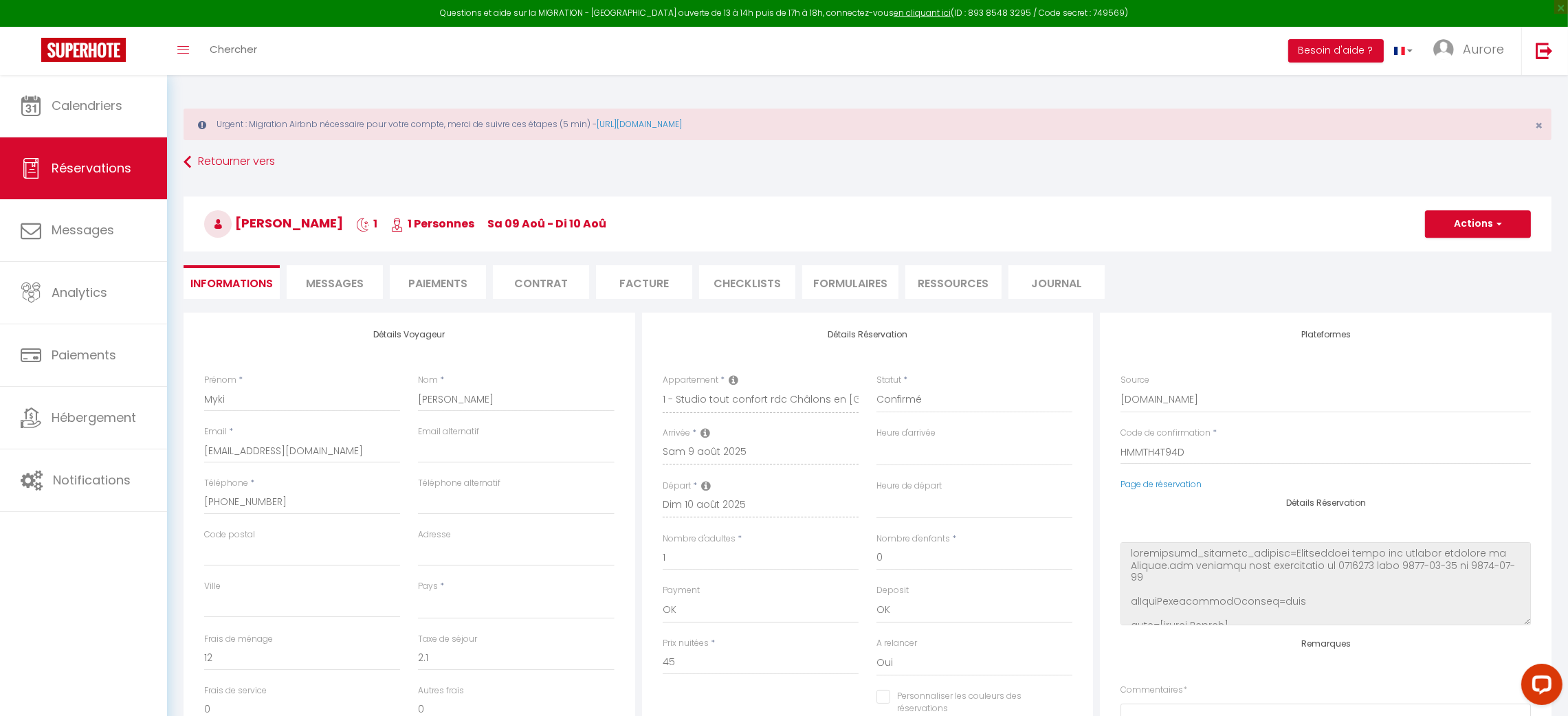
select select
checkbox input "false"
click at [357, 271] on li "Messages" at bounding box center [335, 282] width 96 height 33
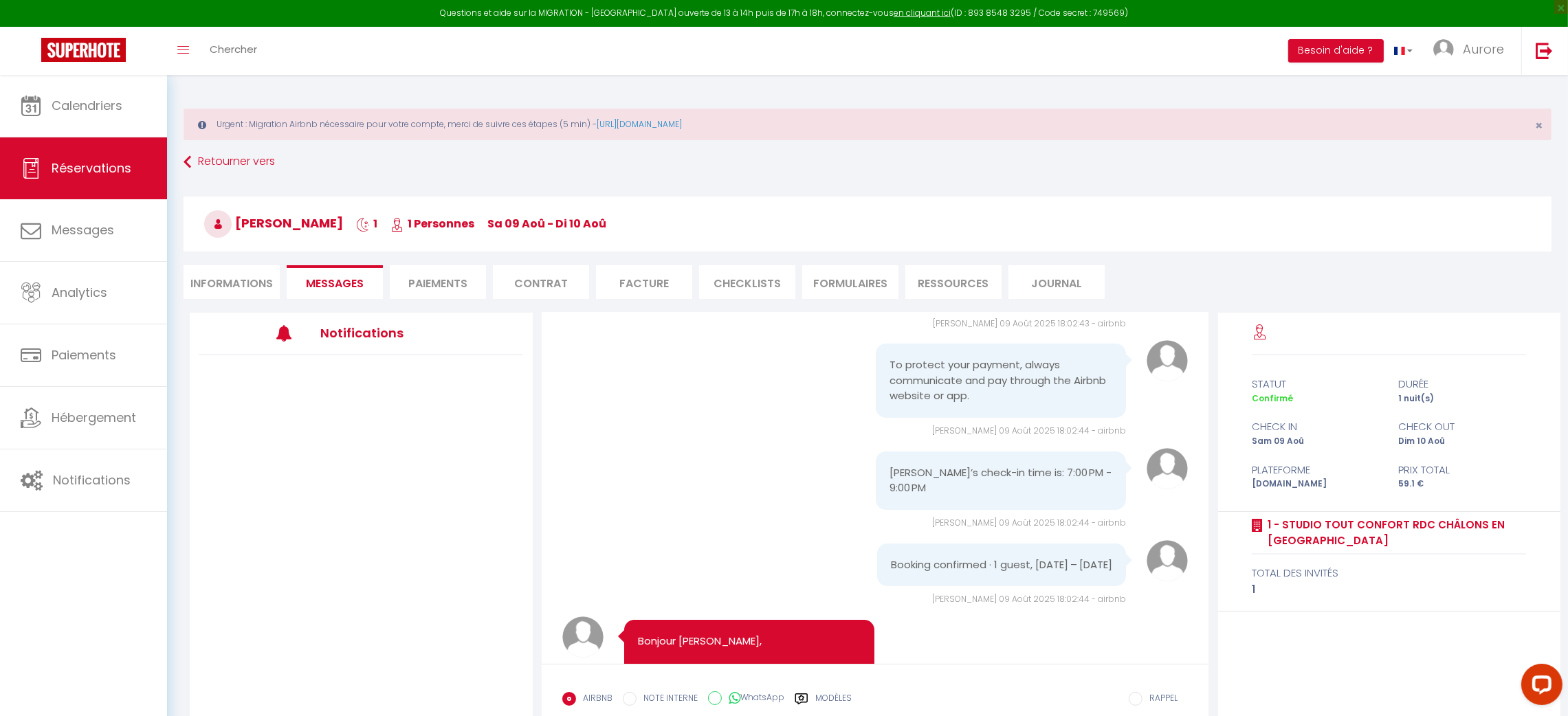
scroll to position [160, 0]
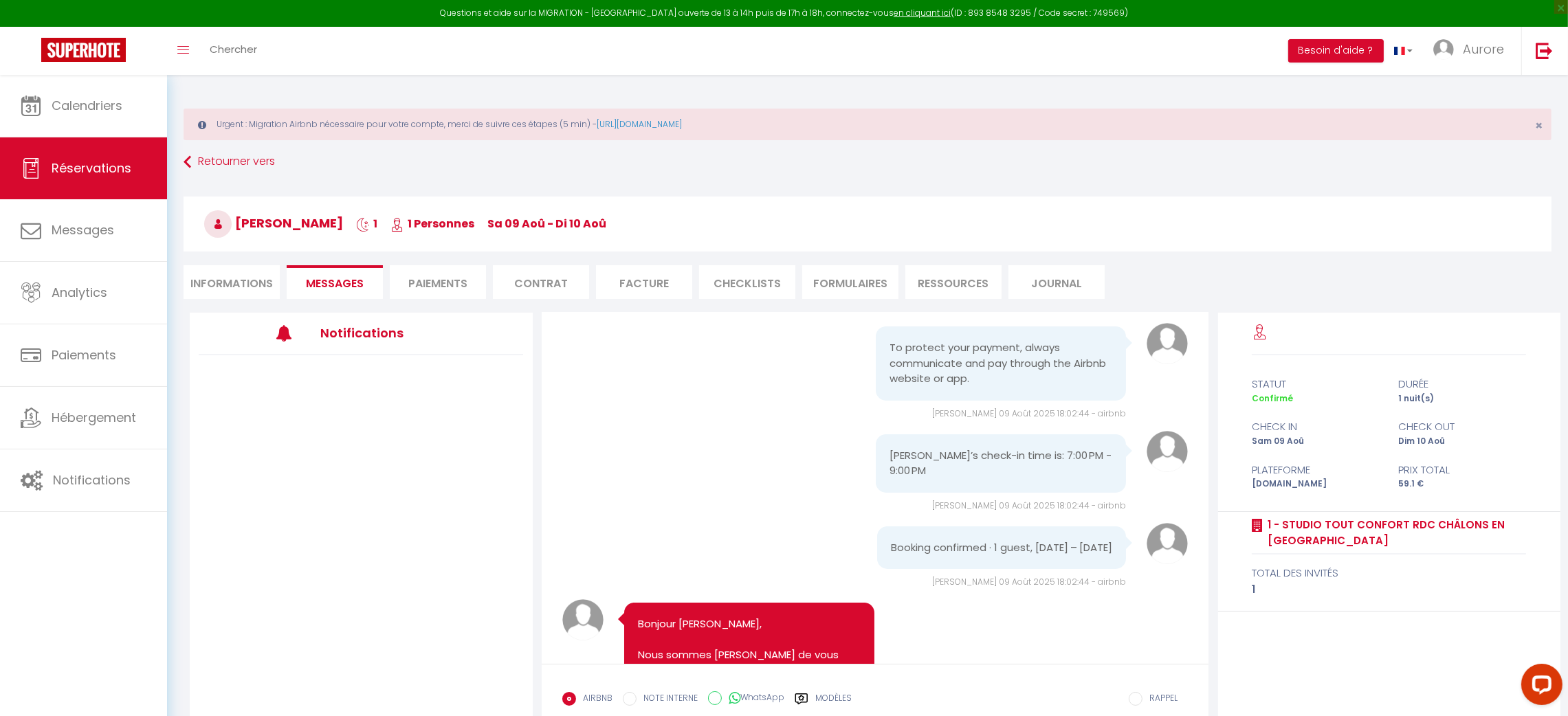
click at [1068, 576] on span "Sam 09 Août 2025 18:02:44 - airbnb" at bounding box center [1029, 582] width 194 height 12
copy span "Sam 09 Août 2025 18:02:44 - airbnb"
